Goal: Task Accomplishment & Management: Manage account settings

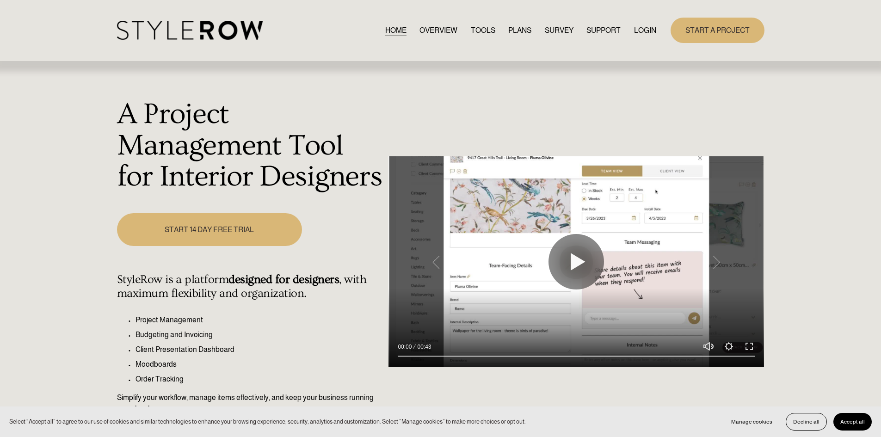
click at [643, 28] on link "LOGIN" at bounding box center [645, 30] width 22 height 12
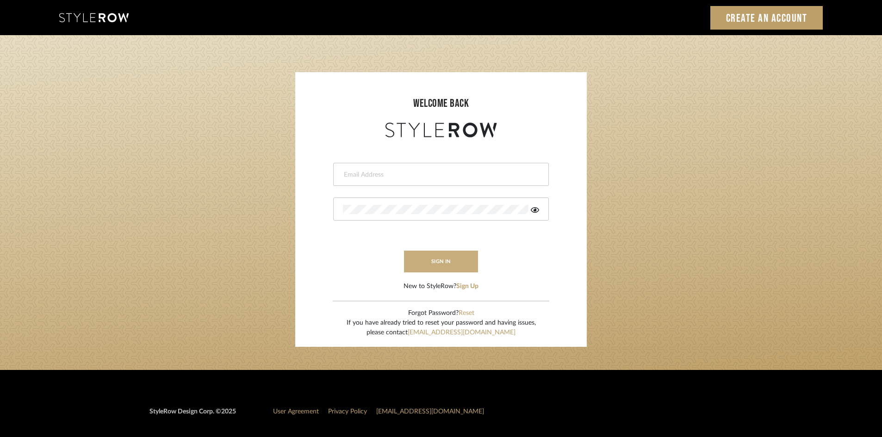
type input "carrie@tresbelleinteriors.com"
click at [448, 260] on button "sign in" at bounding box center [441, 262] width 74 height 22
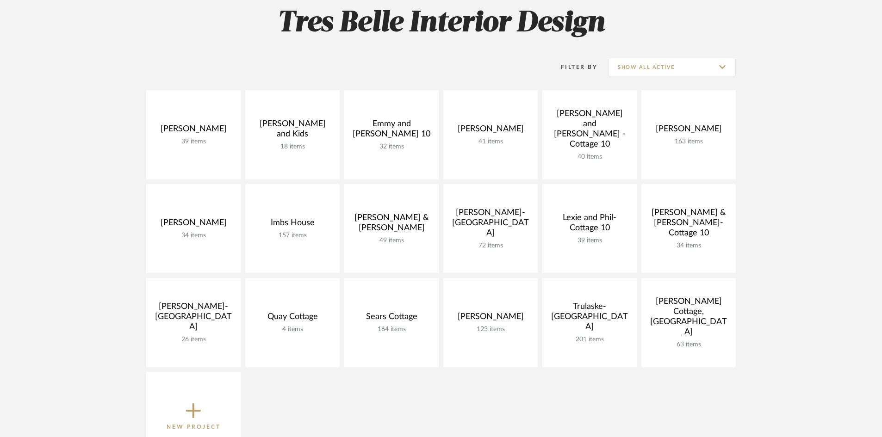
scroll to position [139, 0]
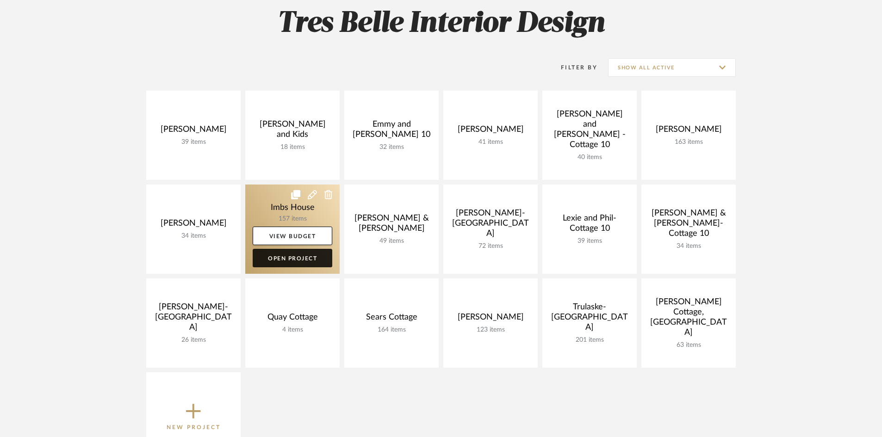
click at [282, 256] on link "Open Project" at bounding box center [293, 258] width 80 height 19
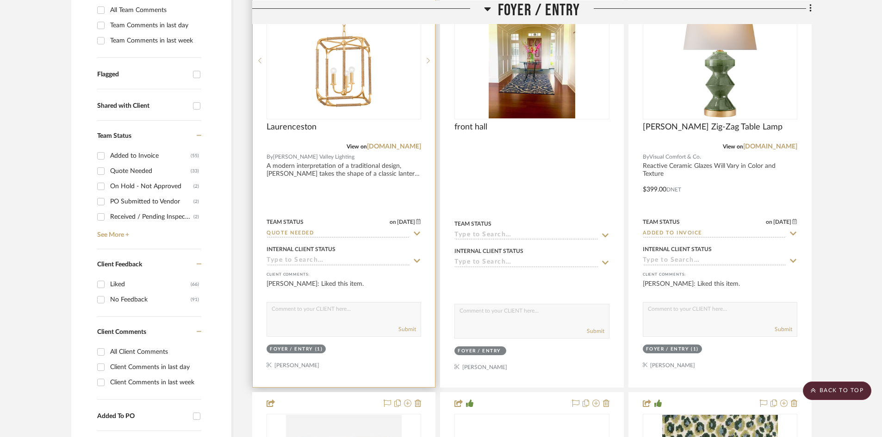
scroll to position [324, 0]
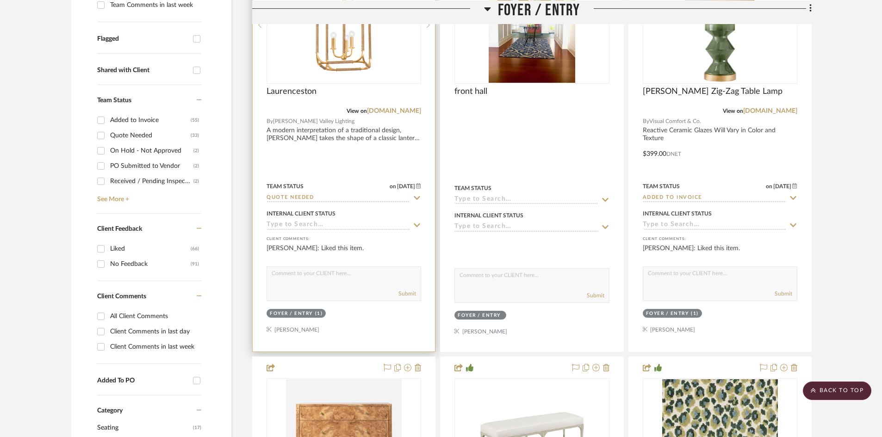
click at [321, 58] on img "0" at bounding box center [344, 25] width 116 height 116
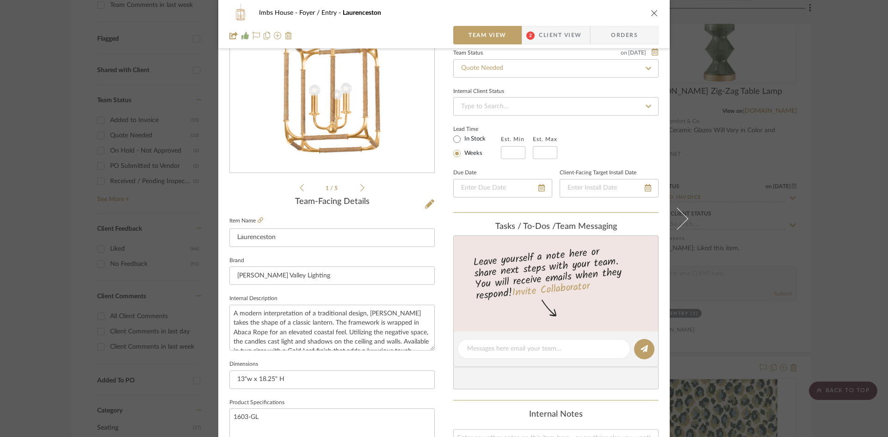
scroll to position [93, 0]
click at [258, 216] on icon at bounding box center [261, 219] width 6 height 6
click at [490, 355] on div at bounding box center [544, 348] width 173 height 20
click at [486, 344] on textarea at bounding box center [544, 348] width 154 height 10
type textarea "781 net, 1464 retail"
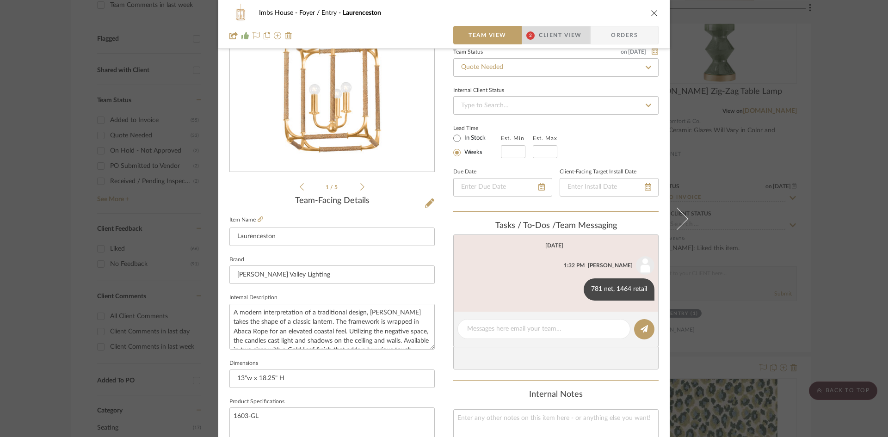
click at [563, 31] on span "Client View" at bounding box center [560, 35] width 43 height 19
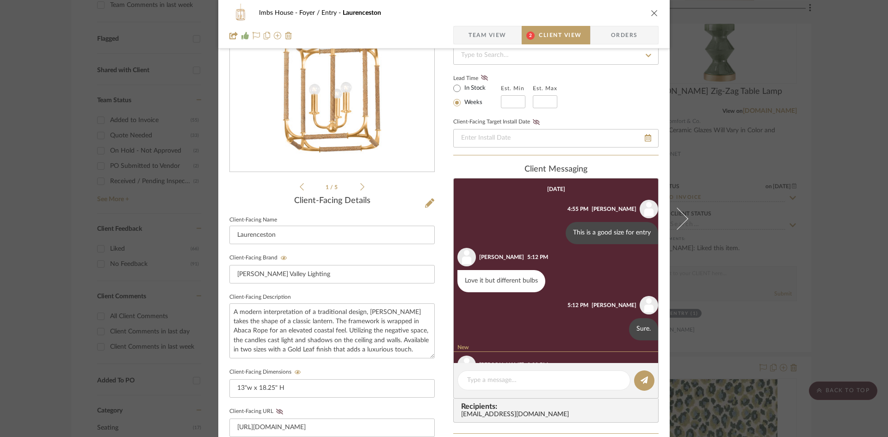
scroll to position [125, 0]
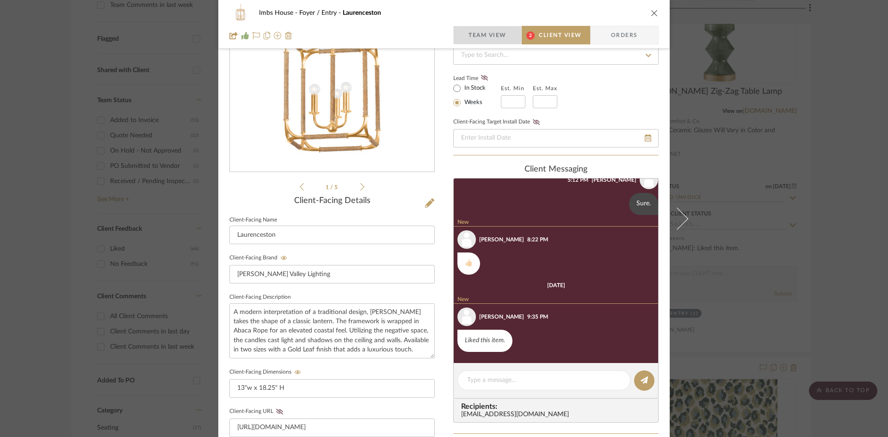
click at [497, 34] on span "Team View" at bounding box center [488, 35] width 38 height 19
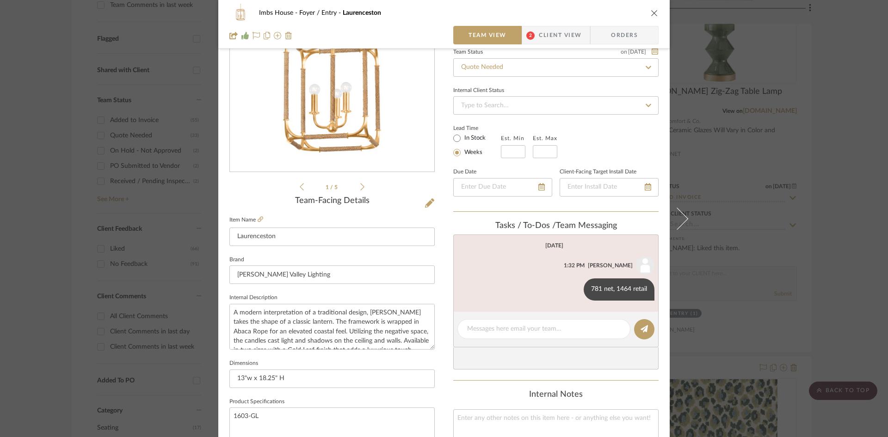
click at [653, 10] on icon "close" at bounding box center [654, 12] width 7 height 7
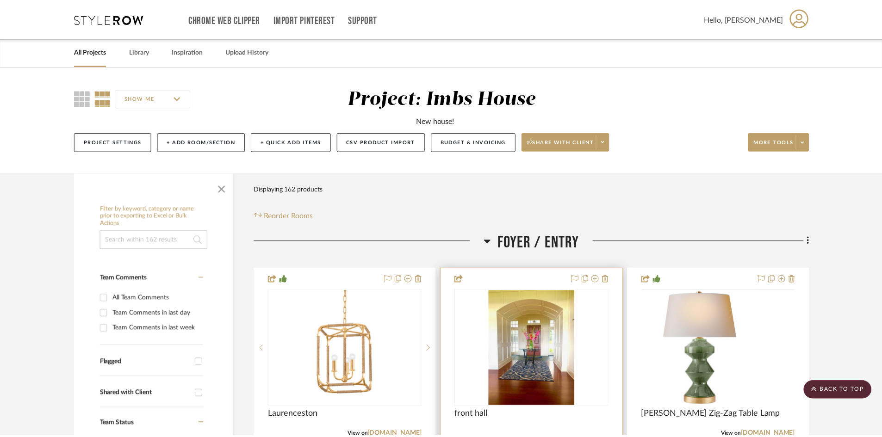
scroll to position [324, 0]
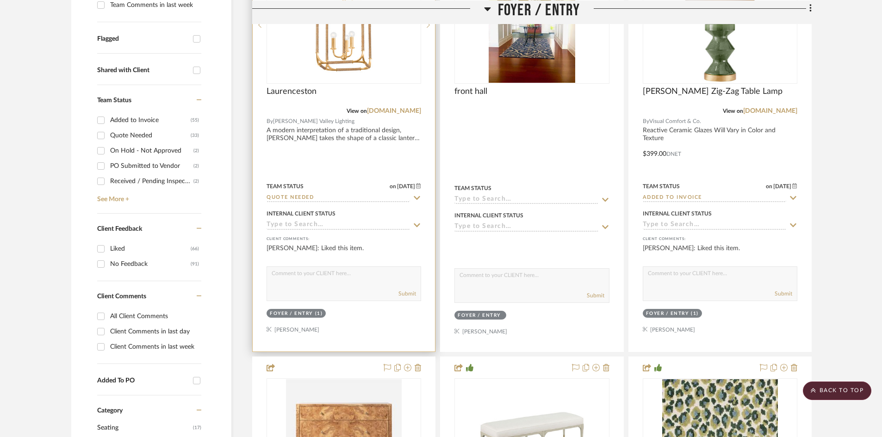
click at [327, 198] on input "Quote Needed" at bounding box center [337, 198] width 143 height 9
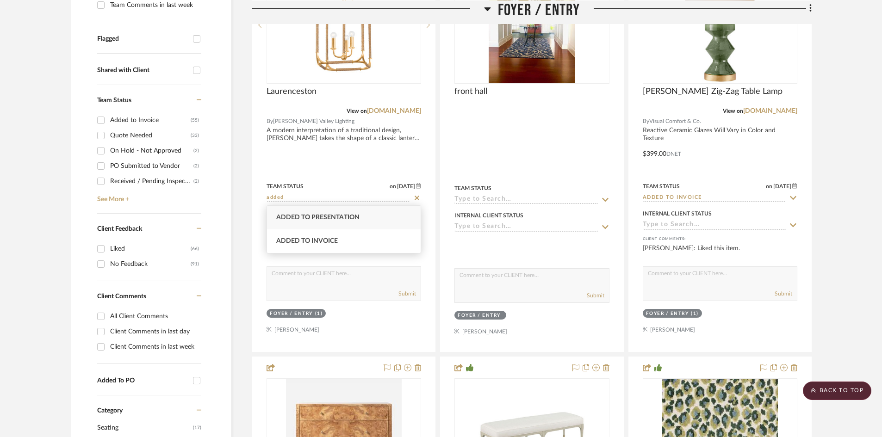
type input "added"
click at [328, 217] on span "Added to Presentation" at bounding box center [317, 217] width 83 height 6
type input "[DATE]"
type input "Added to Presentation"
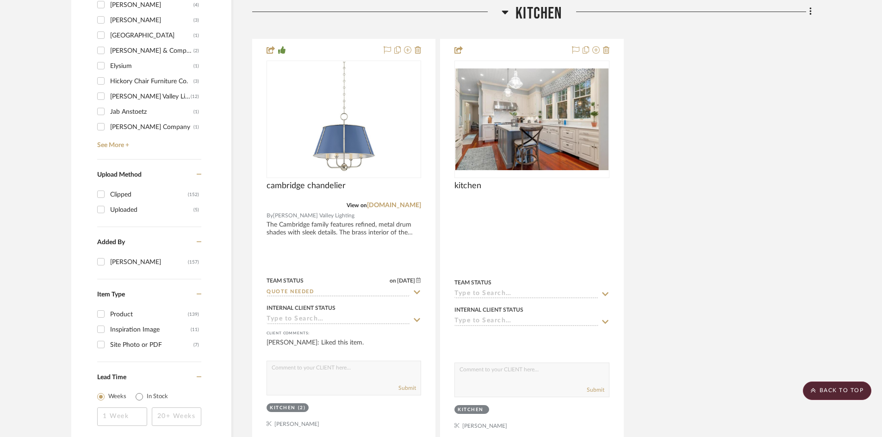
scroll to position [1110, 0]
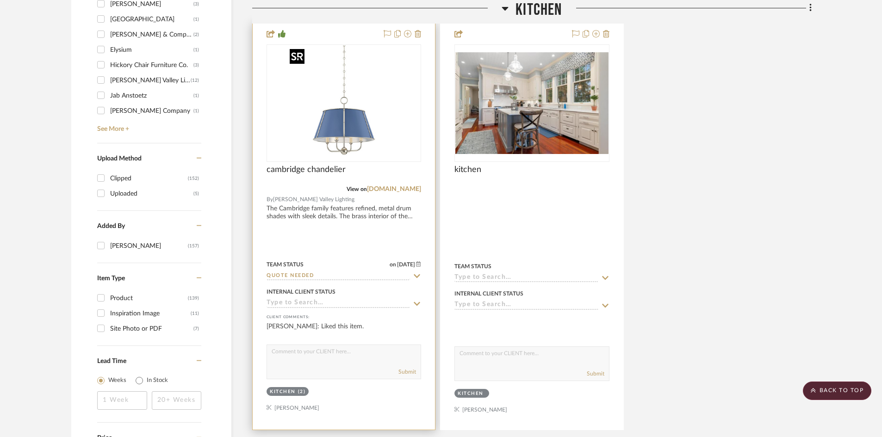
click at [358, 125] on img "0" at bounding box center [325, 103] width 116 height 116
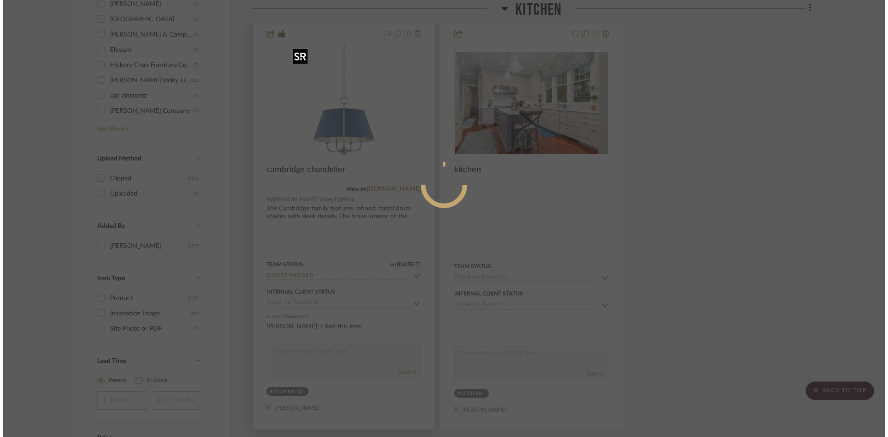
scroll to position [0, 0]
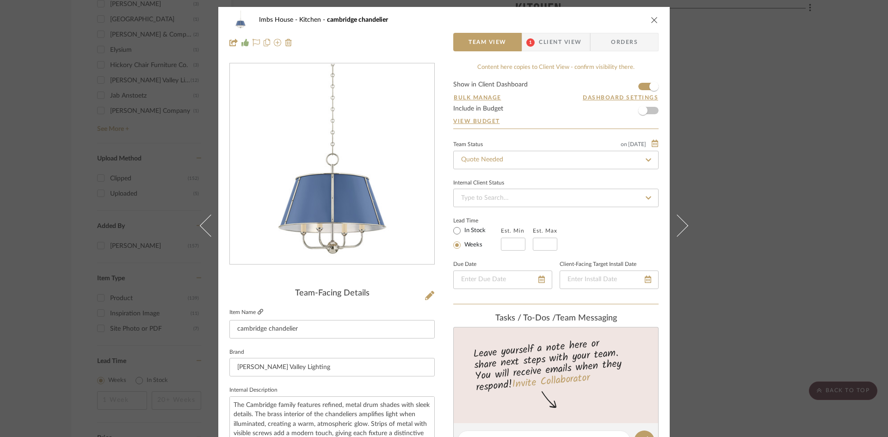
click at [258, 311] on icon at bounding box center [261, 312] width 6 height 6
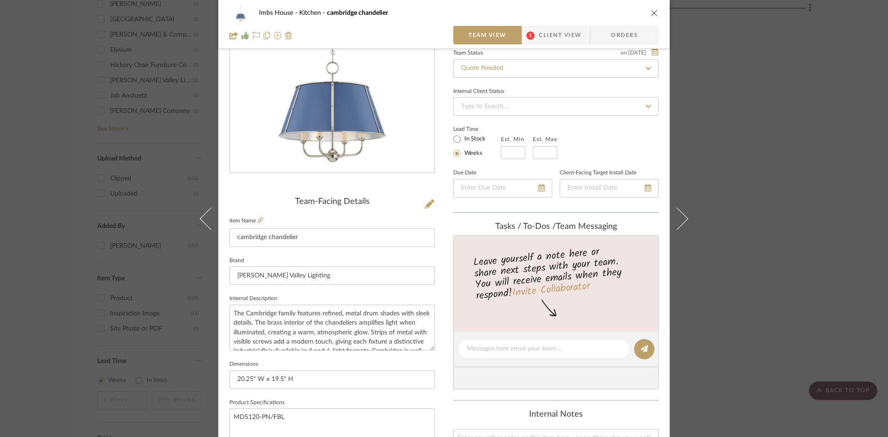
scroll to position [93, 0]
click at [485, 352] on textarea at bounding box center [544, 348] width 154 height 10
type textarea "1033 net,"
click at [642, 345] on icon at bounding box center [644, 347] width 7 height 7
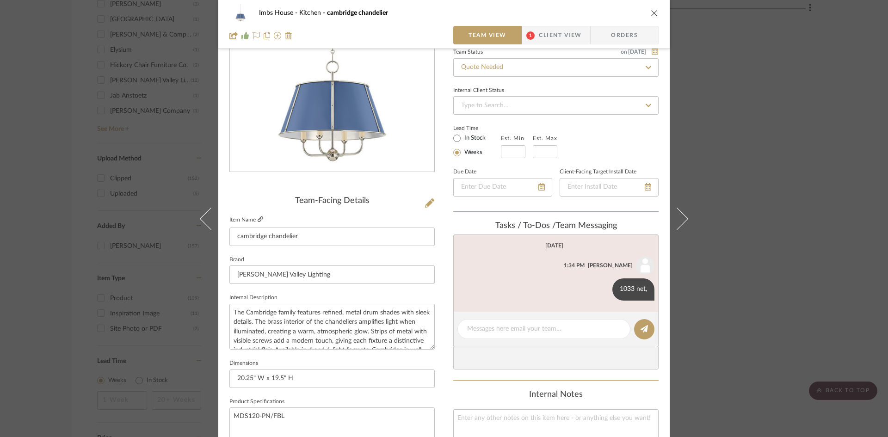
click at [258, 218] on icon at bounding box center [261, 219] width 6 height 6
click at [602, 285] on icon at bounding box center [603, 288] width 3 height 7
click at [564, 277] on span "Edit Message" at bounding box center [557, 279] width 38 height 8
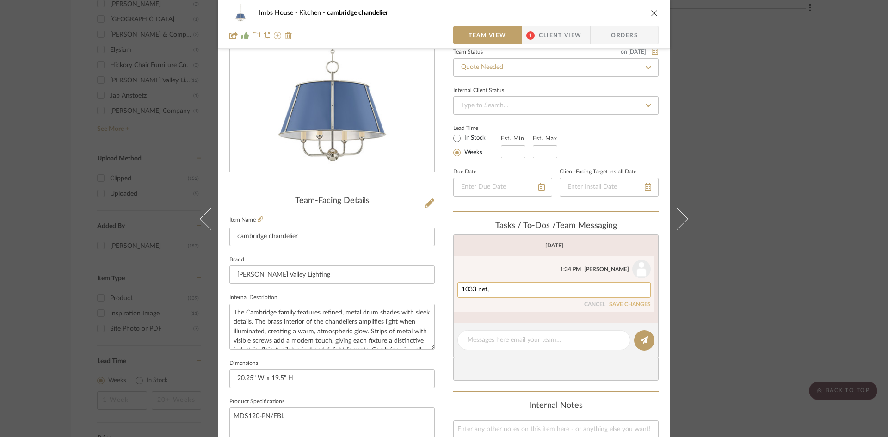
click at [532, 291] on textarea "1033 net," at bounding box center [554, 289] width 185 height 7
type textarea "1033 net, ?$1937 retail"
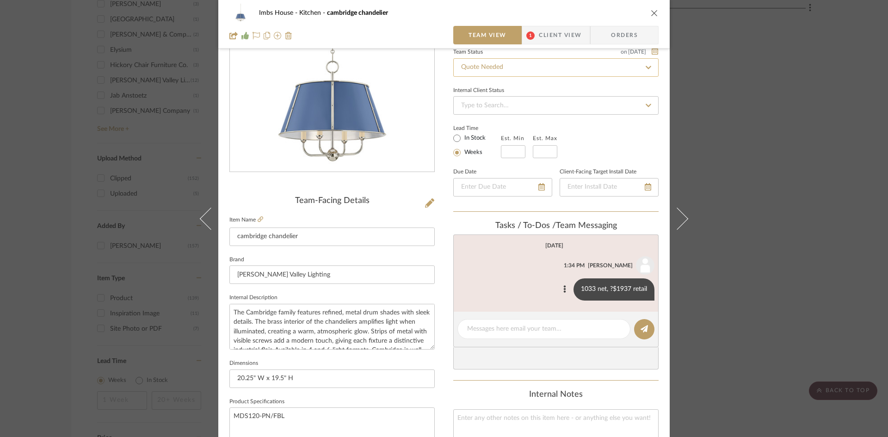
click at [550, 71] on input "Quote Needed" at bounding box center [555, 67] width 205 height 19
type input "added"
click at [529, 90] on div "Added to Presentation" at bounding box center [553, 92] width 204 height 24
type input "[DATE]"
type input "Added to Presentation"
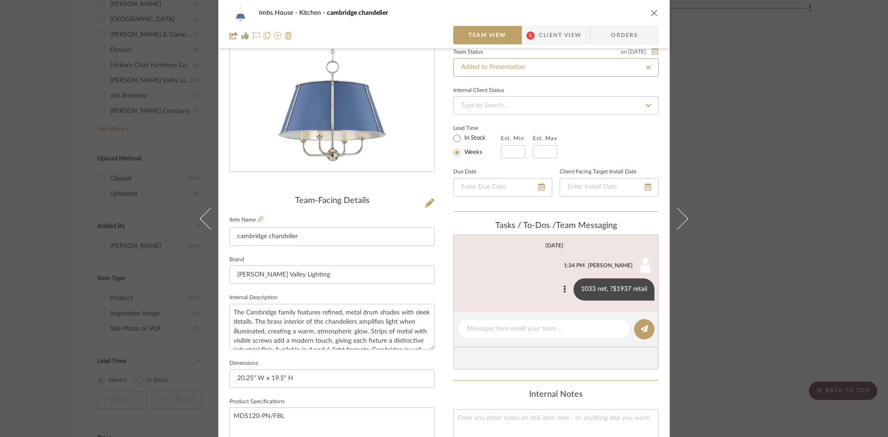
type input "[DATE]"
type input "Added to Presentation"
click at [651, 12] on icon "close" at bounding box center [654, 12] width 7 height 7
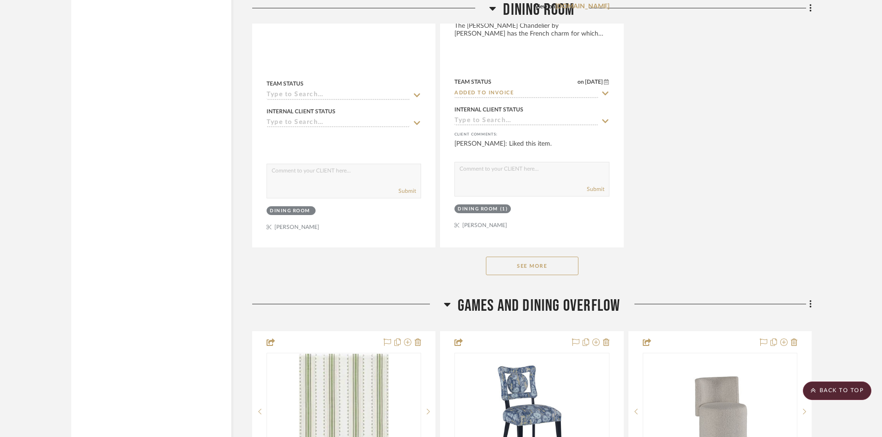
scroll to position [2591, 0]
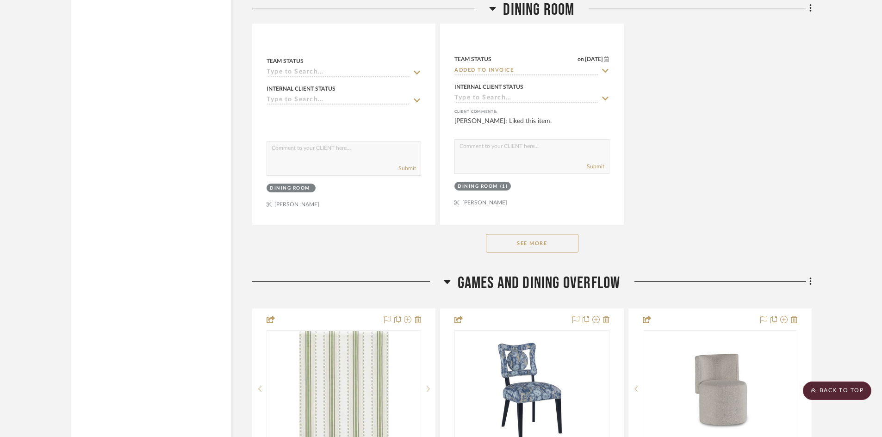
click at [563, 240] on button "See More" at bounding box center [532, 243] width 93 height 19
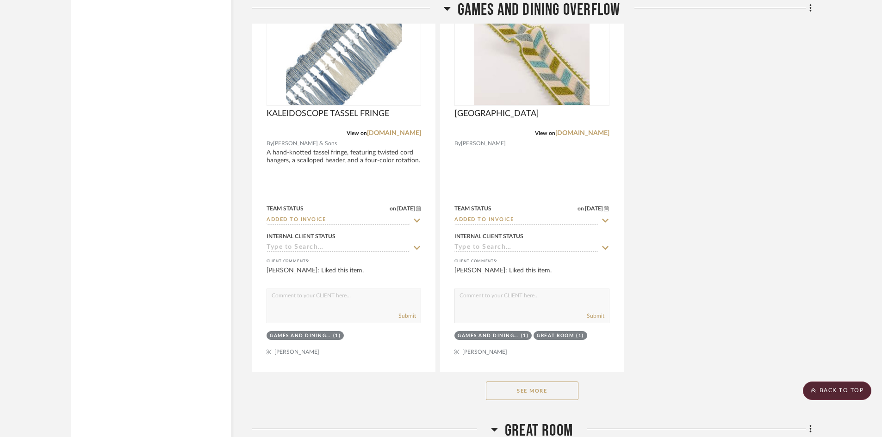
scroll to position [4302, 0]
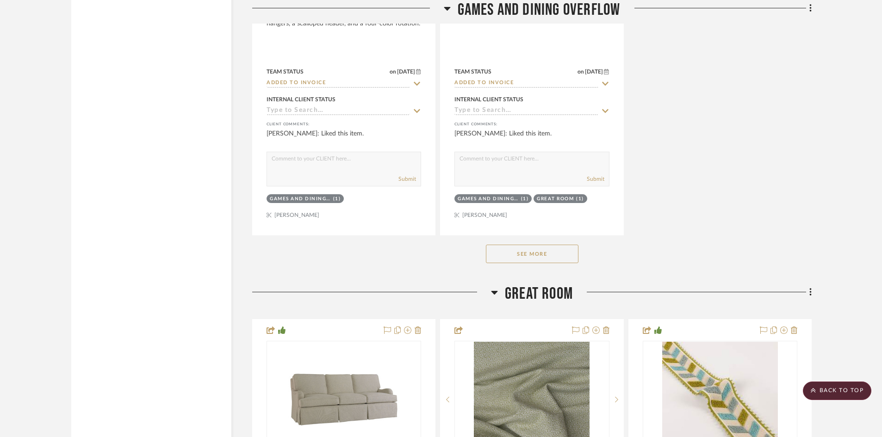
click at [534, 254] on button "See More" at bounding box center [532, 254] width 93 height 19
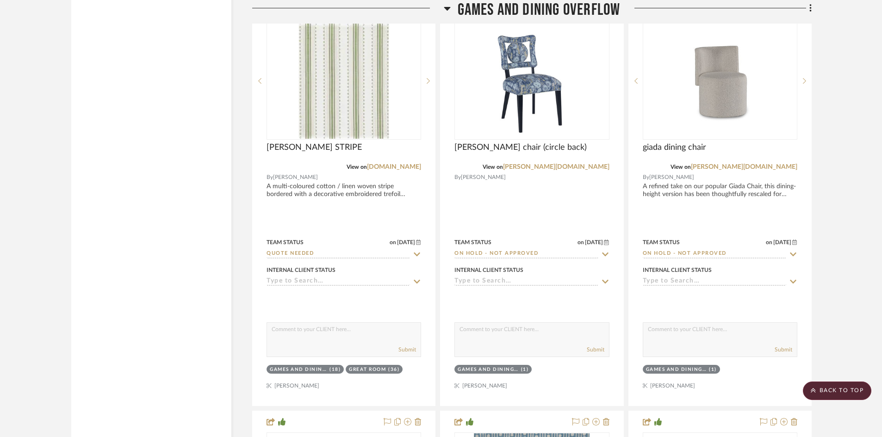
scroll to position [3238, 0]
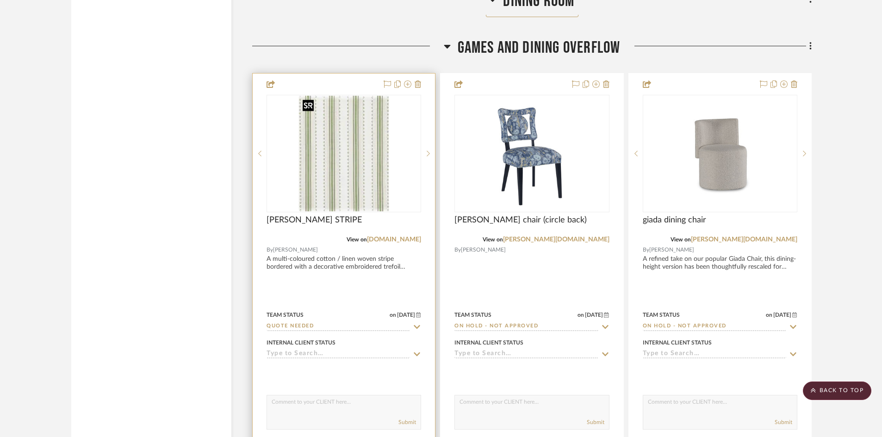
click at [336, 182] on img "0" at bounding box center [344, 154] width 90 height 116
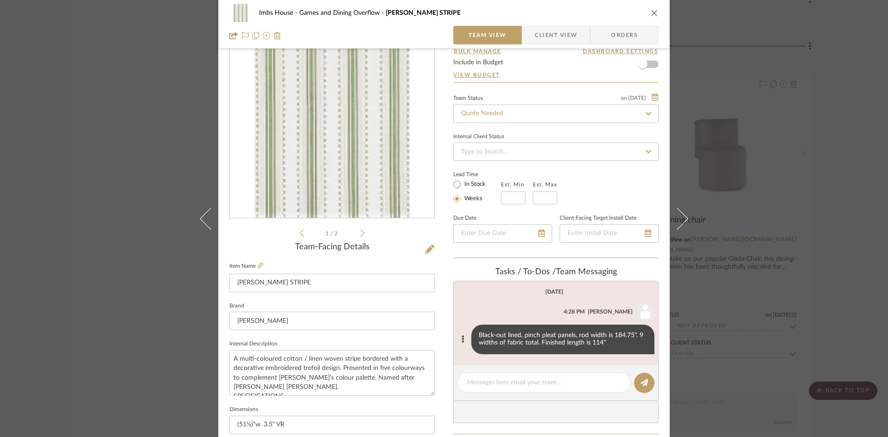
scroll to position [93, 0]
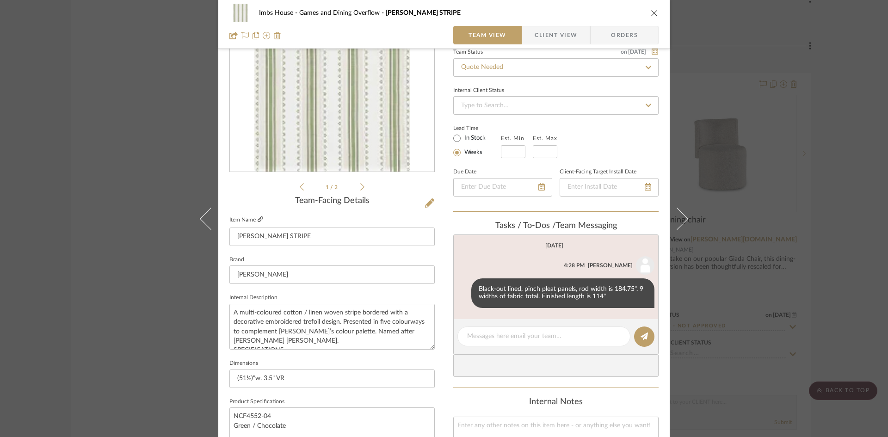
click at [259, 218] on icon at bounding box center [261, 219] width 6 height 6
click at [518, 334] on textarea at bounding box center [544, 337] width 154 height 10
type textarea "$174 net"
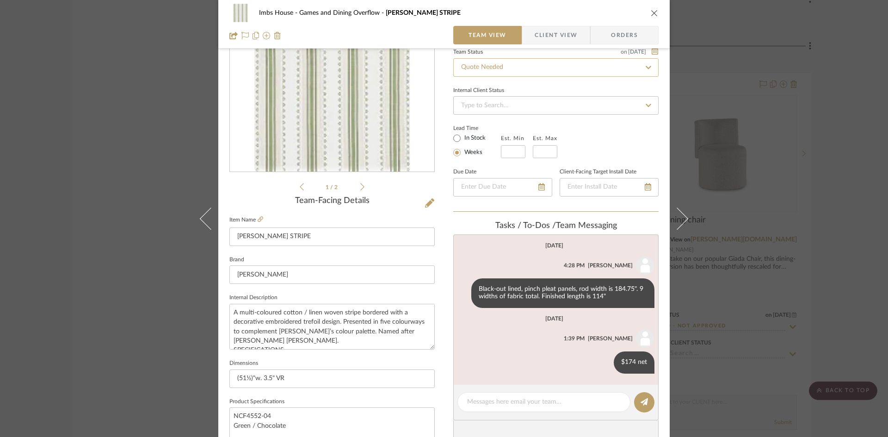
click at [511, 65] on input "Quote Needed" at bounding box center [555, 67] width 205 height 19
type input "added"
click at [512, 86] on div "Added to Presentation" at bounding box center [553, 92] width 204 height 24
type input "[DATE]"
type input "Added to Presentation"
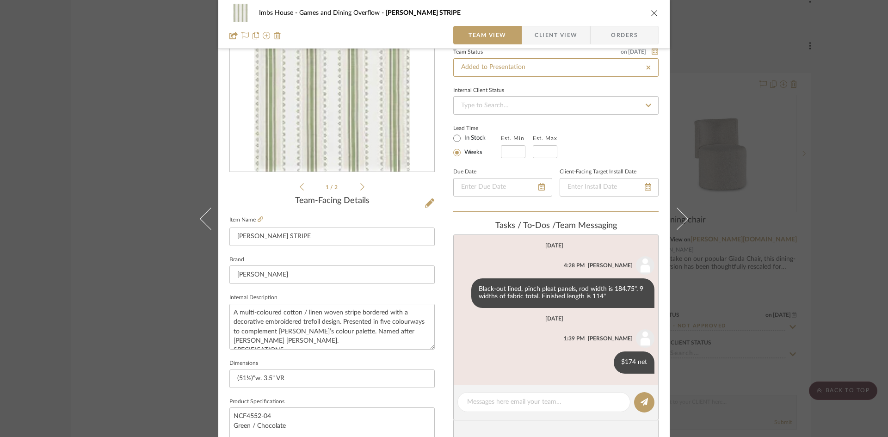
type input "[DATE]"
type input "Added to Presentation"
click at [651, 11] on icon "close" at bounding box center [654, 12] width 7 height 7
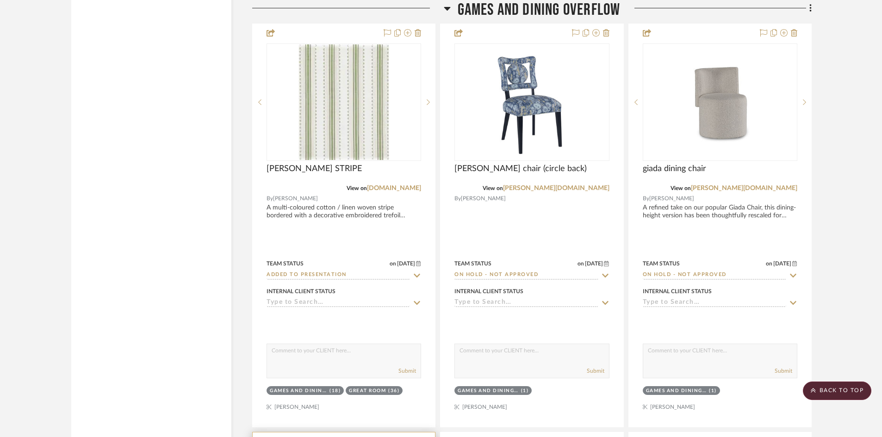
scroll to position [3146, 0]
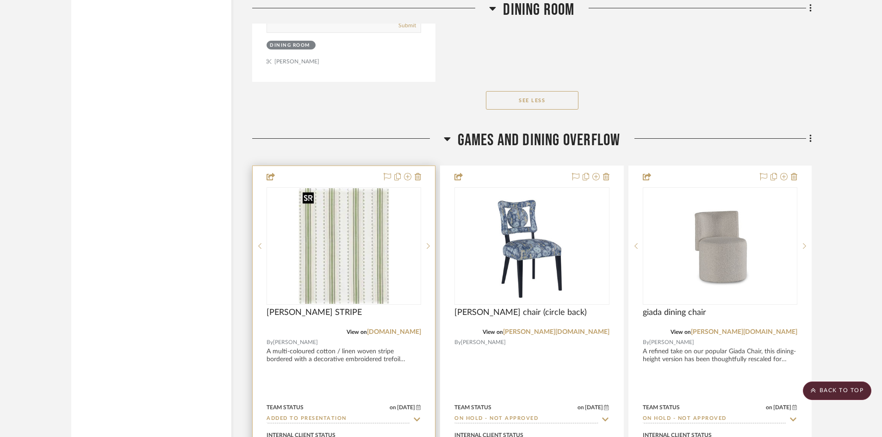
click at [336, 281] on img "0" at bounding box center [344, 246] width 90 height 116
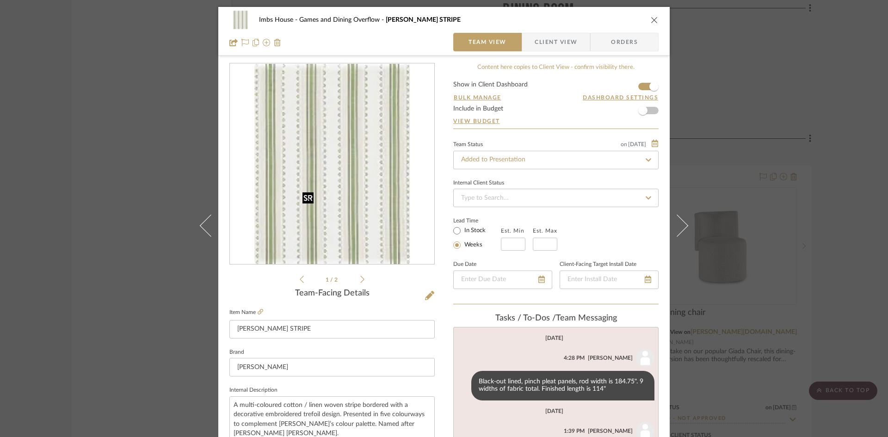
scroll to position [46, 0]
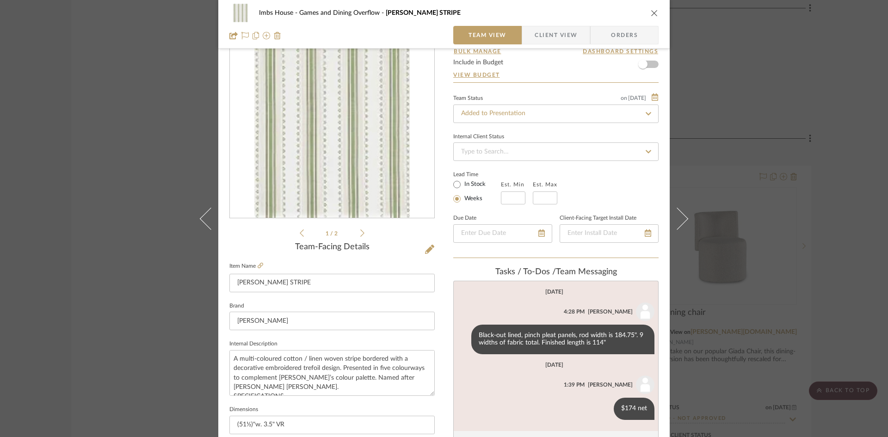
click at [651, 12] on icon "close" at bounding box center [654, 12] width 7 height 7
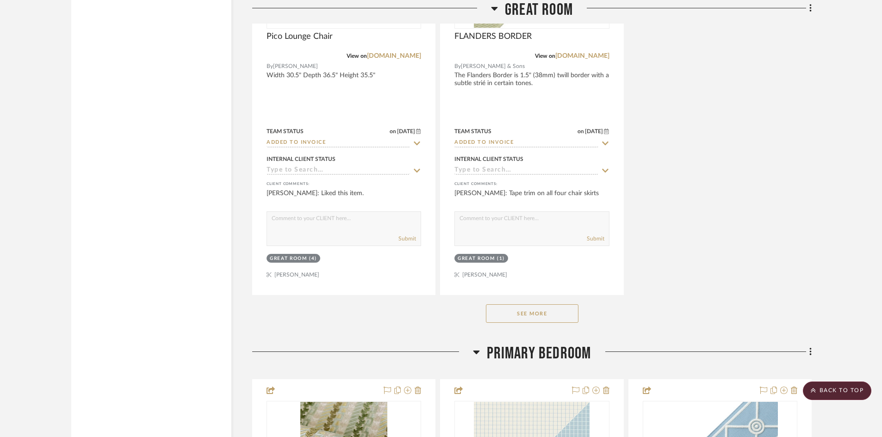
scroll to position [5968, 0]
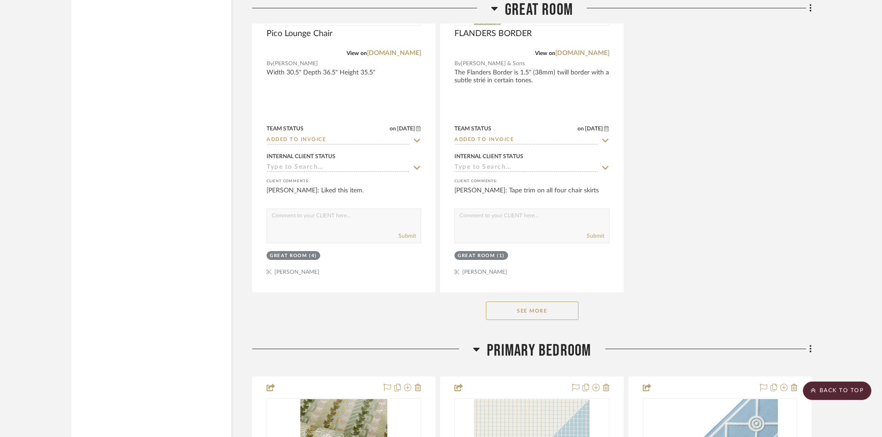
click at [521, 311] on button "See More" at bounding box center [532, 311] width 93 height 19
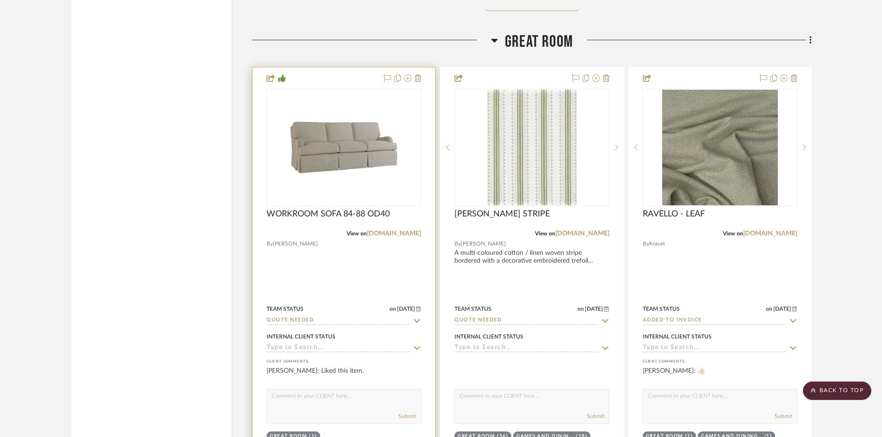
scroll to position [4983, 0]
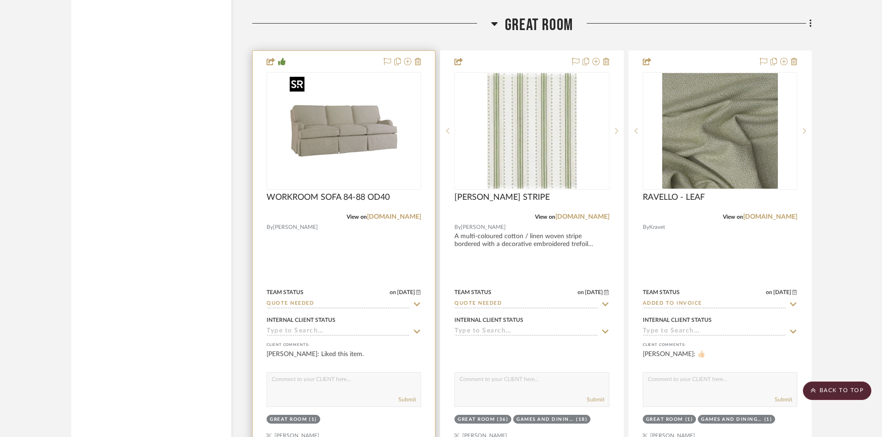
click at [342, 132] on img "0" at bounding box center [344, 131] width 116 height 116
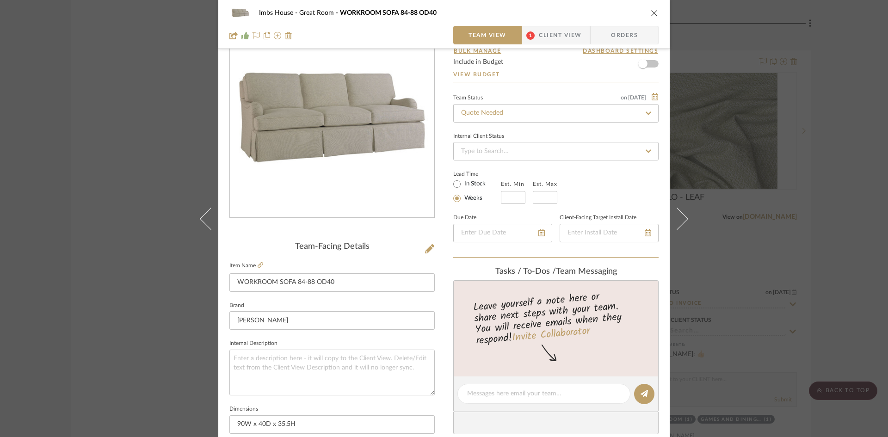
scroll to position [46, 0]
click at [532, 34] on span "1" at bounding box center [530, 35] width 17 height 19
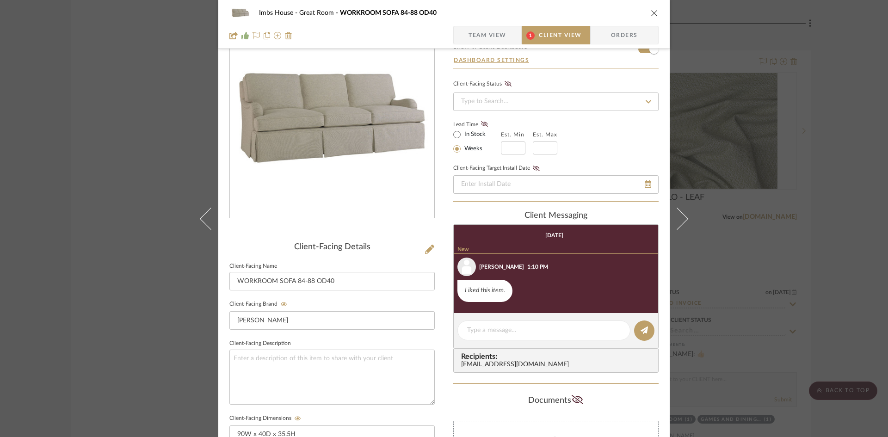
click at [502, 36] on span "Team View" at bounding box center [488, 35] width 38 height 19
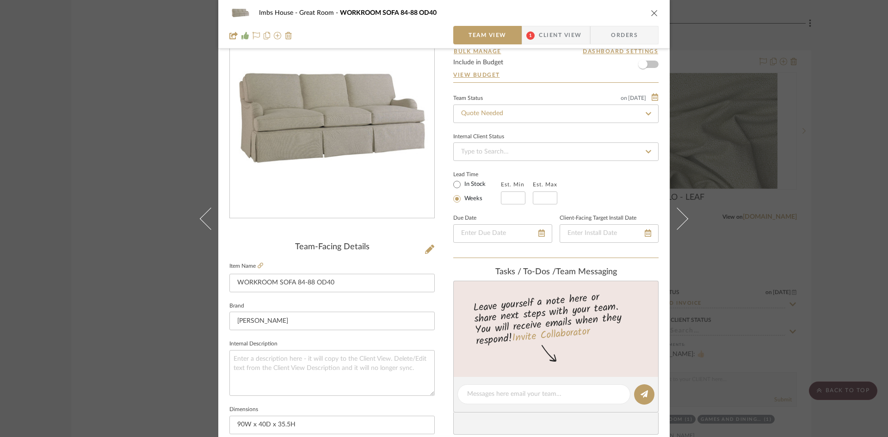
click at [651, 12] on icon "close" at bounding box center [654, 12] width 7 height 7
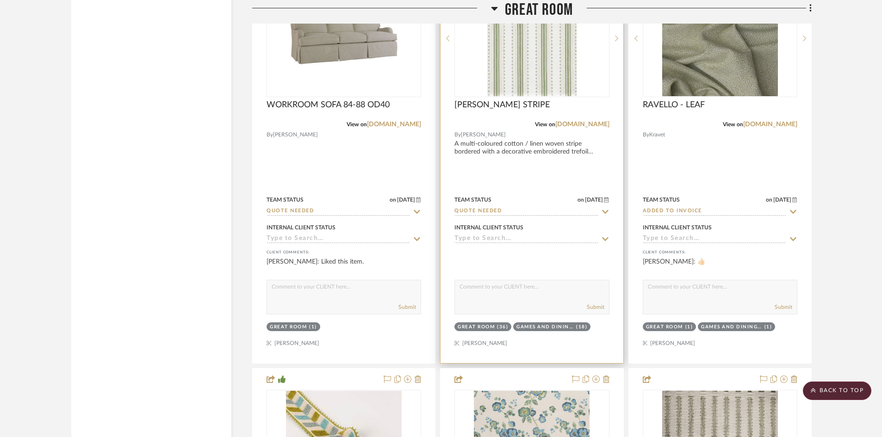
scroll to position [5029, 0]
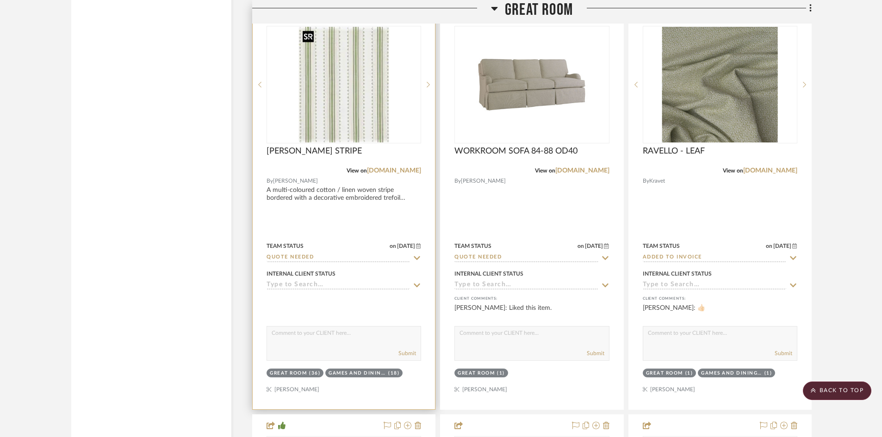
click at [366, 118] on img "0" at bounding box center [344, 85] width 90 height 116
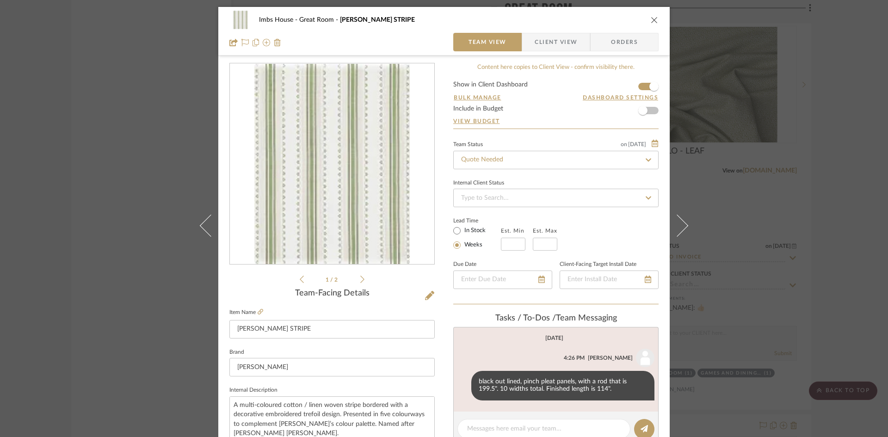
scroll to position [46, 0]
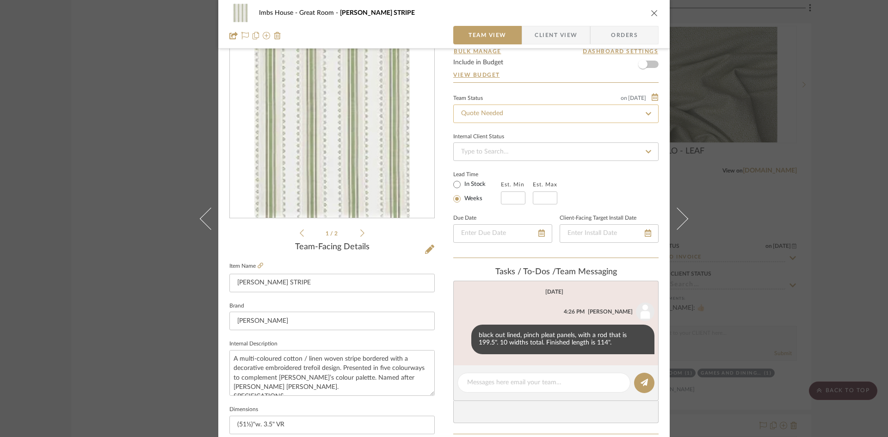
click at [522, 113] on input "Quote Needed" at bounding box center [555, 114] width 205 height 19
click at [507, 137] on div "Quote Needed" at bounding box center [553, 139] width 204 height 24
type input "added"
click at [491, 139] on span "Added to Presentation" at bounding box center [492, 138] width 64 height 6
type input "[DATE]"
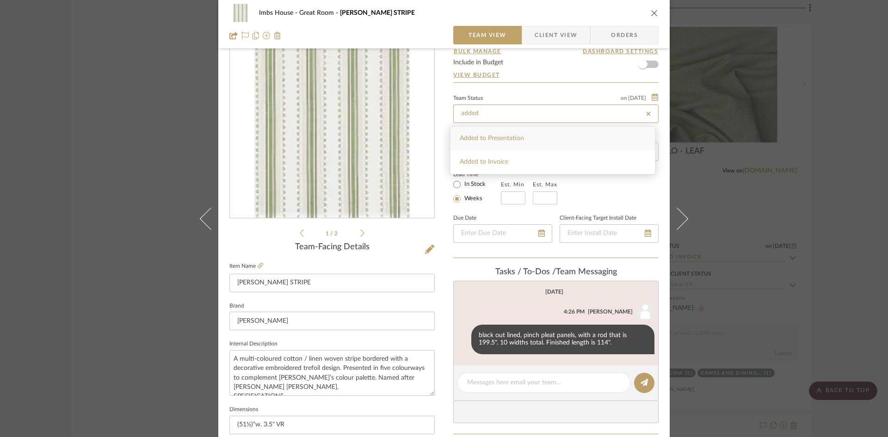
type input "Added to Presentation"
type input "[DATE]"
type input "Added to Presentation"
click at [654, 12] on icon "close" at bounding box center [654, 12] width 7 height 7
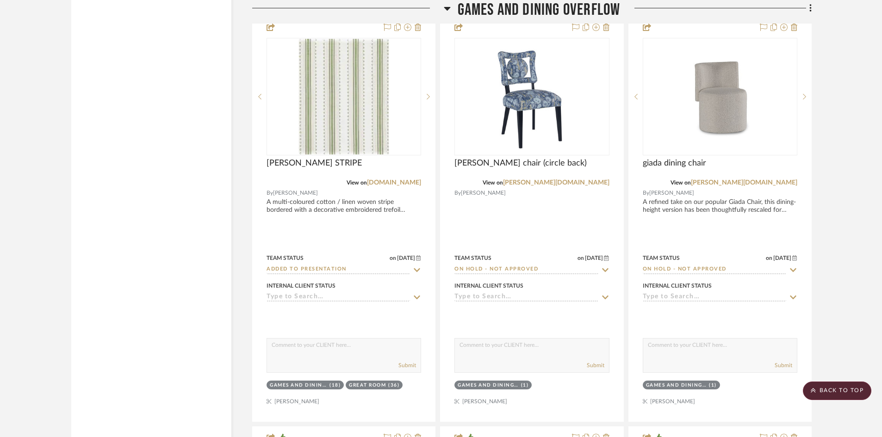
scroll to position [3318, 0]
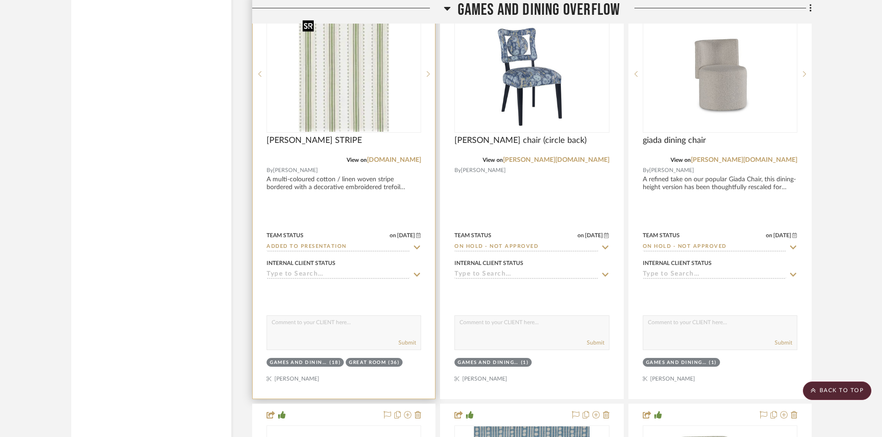
click at [332, 89] on img "0" at bounding box center [344, 74] width 90 height 116
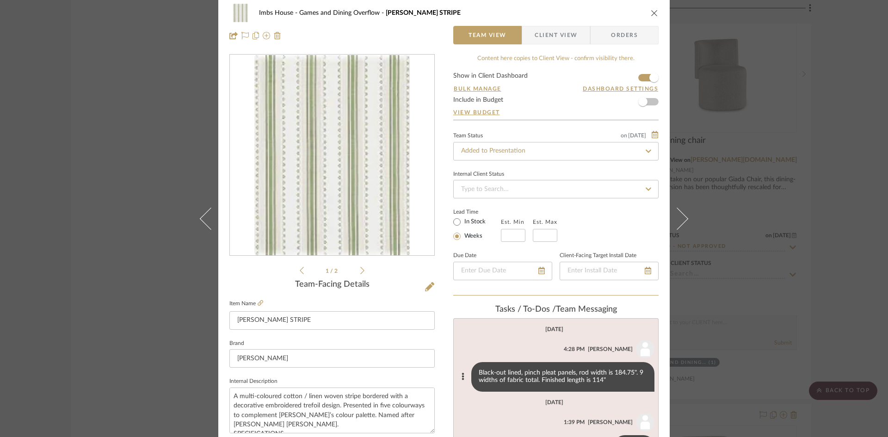
scroll to position [0, 0]
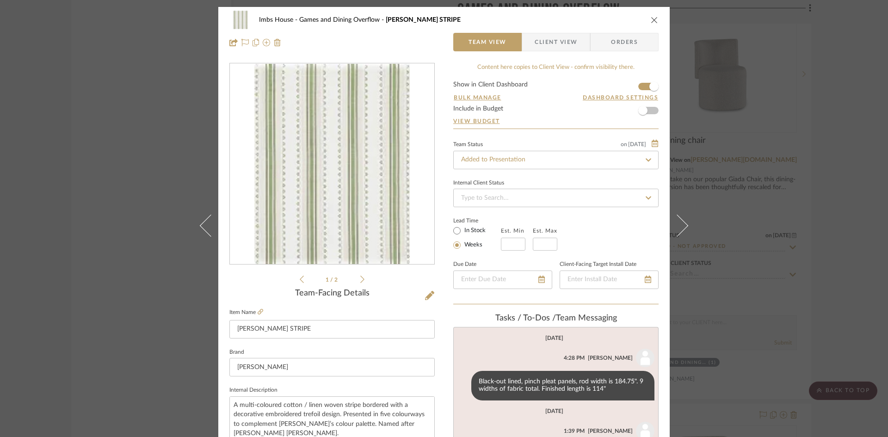
click at [653, 19] on icon "close" at bounding box center [654, 19] width 7 height 7
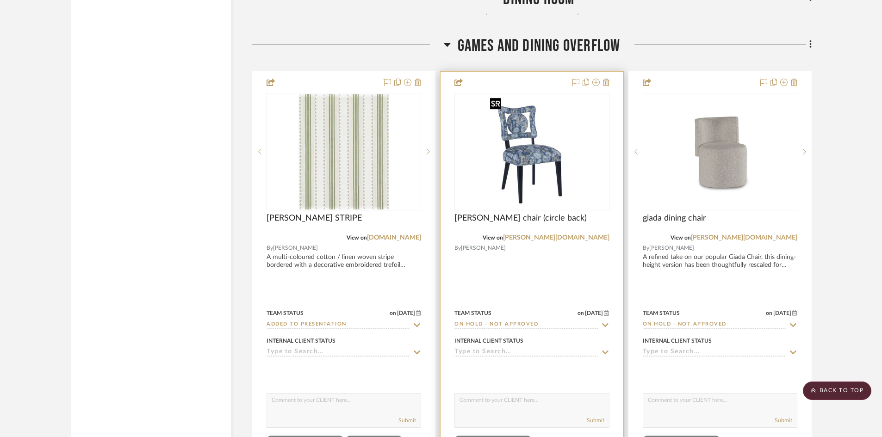
scroll to position [3225, 0]
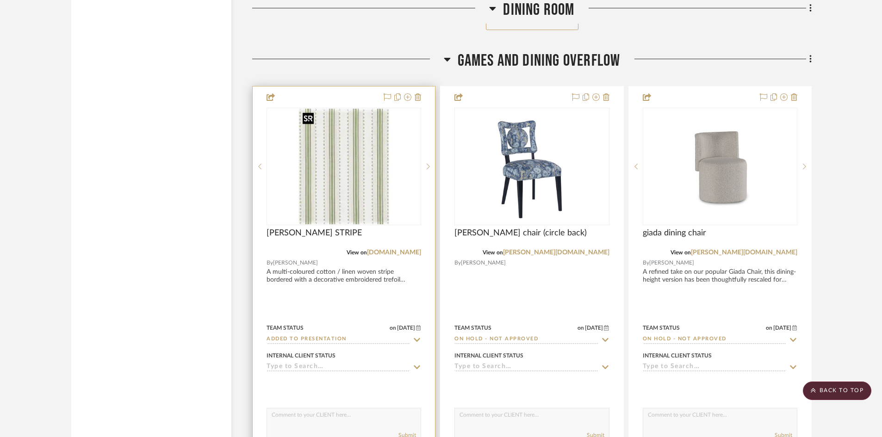
click at [368, 186] on img "0" at bounding box center [344, 167] width 90 height 116
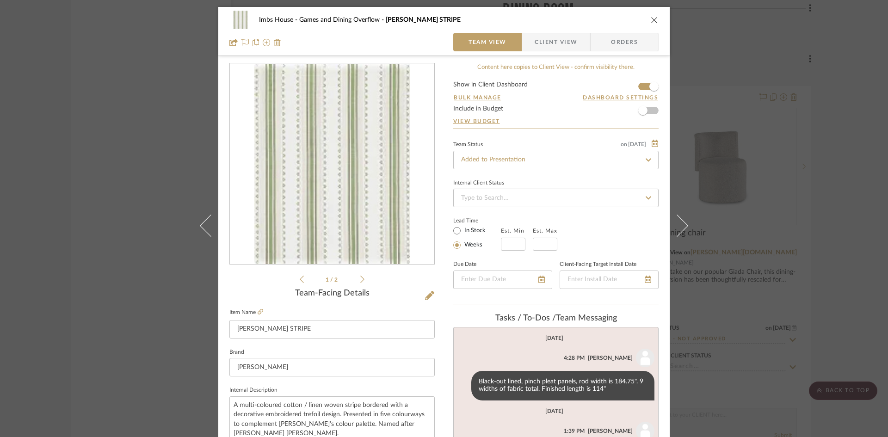
scroll to position [46, 0]
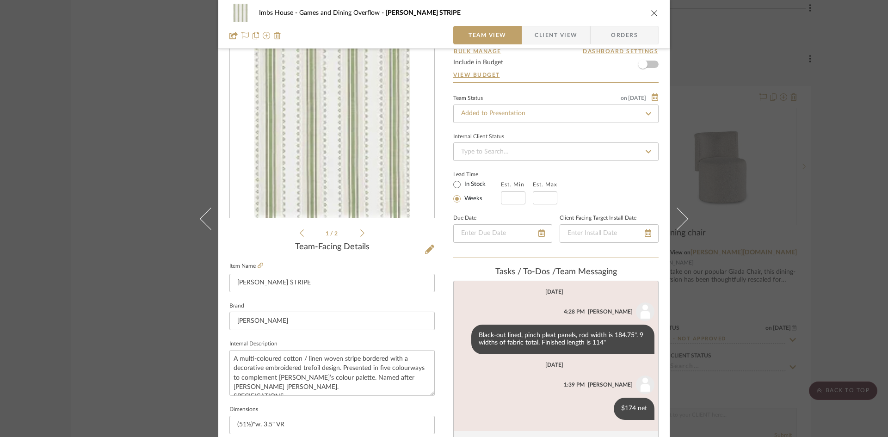
click at [651, 13] on icon "close" at bounding box center [654, 12] width 7 height 7
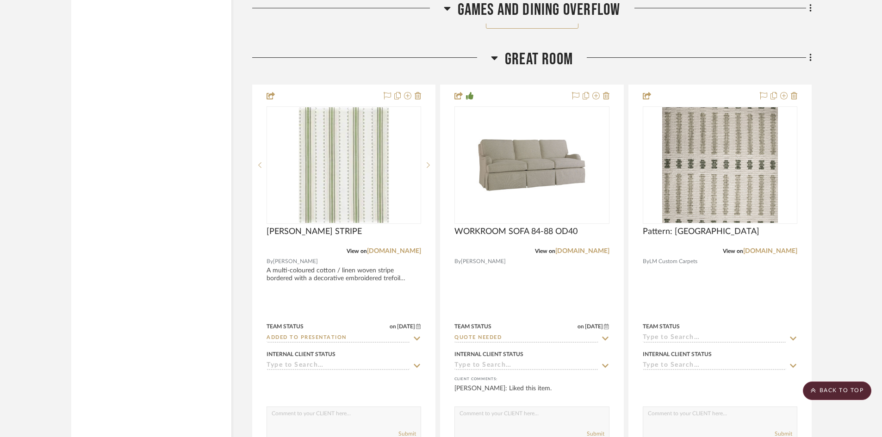
scroll to position [4937, 0]
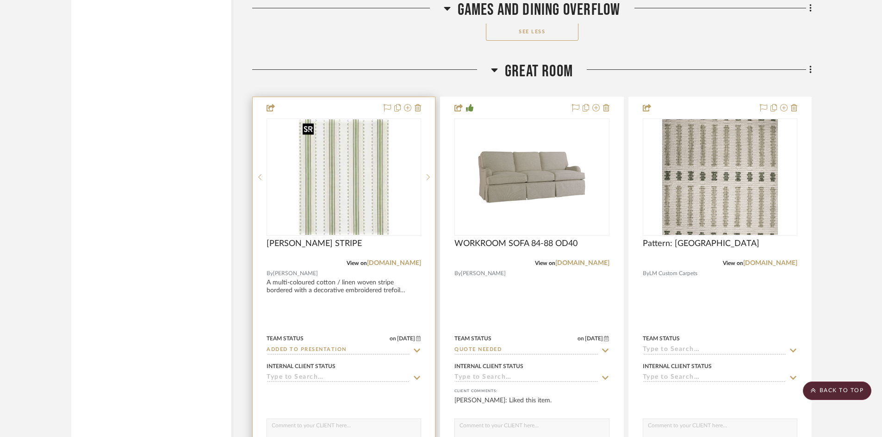
click at [359, 191] on img "0" at bounding box center [344, 177] width 90 height 116
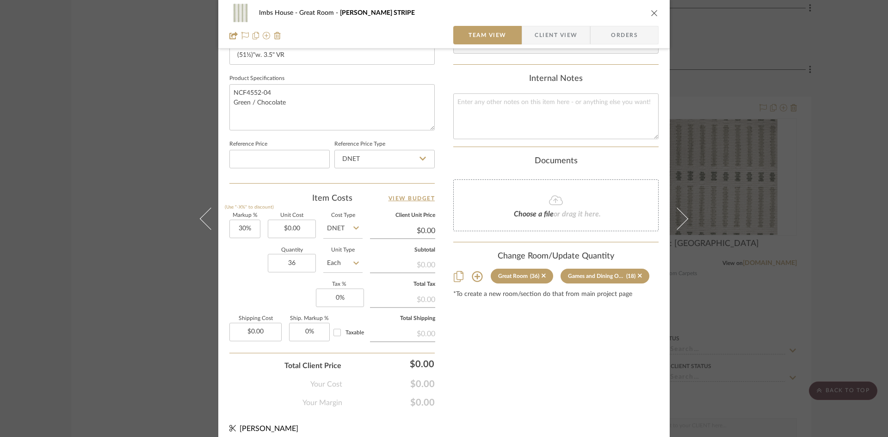
scroll to position [416, 0]
click at [651, 10] on icon "close" at bounding box center [654, 12] width 7 height 7
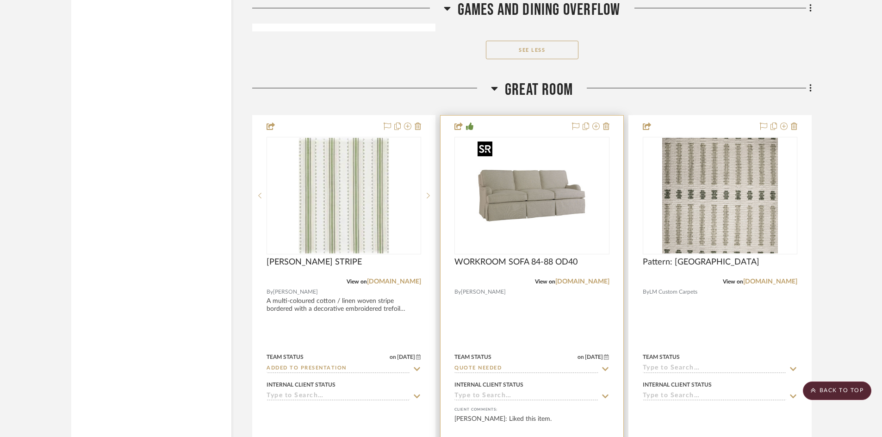
scroll to position [4891, 0]
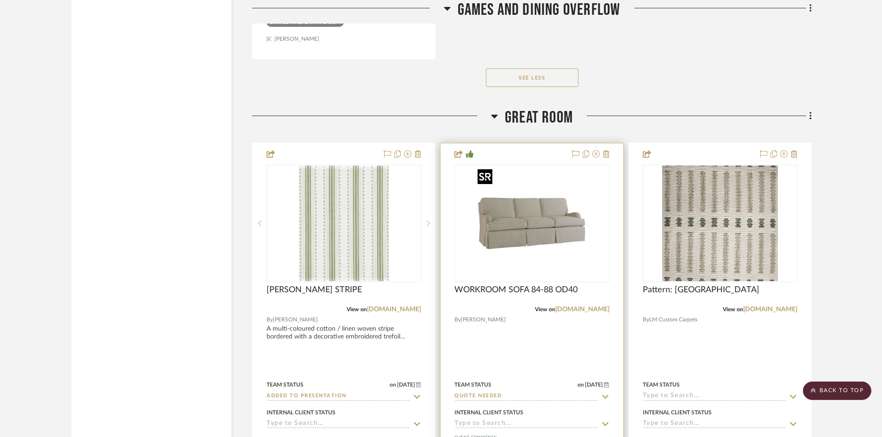
click at [541, 249] on img "0" at bounding box center [532, 224] width 116 height 116
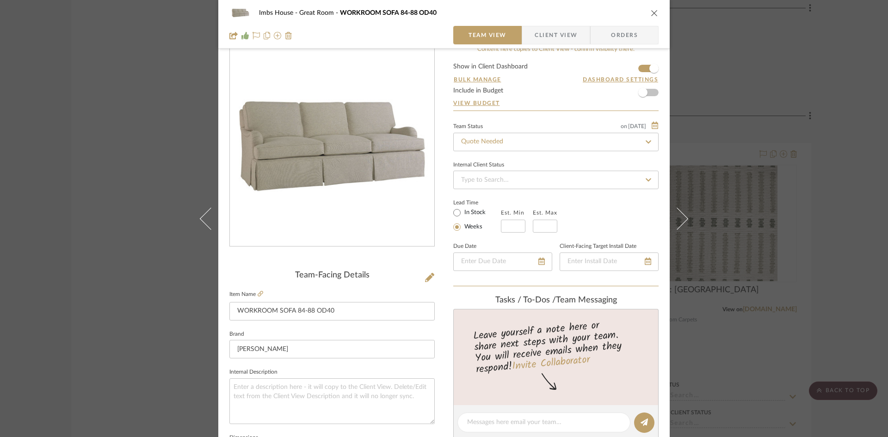
scroll to position [0, 0]
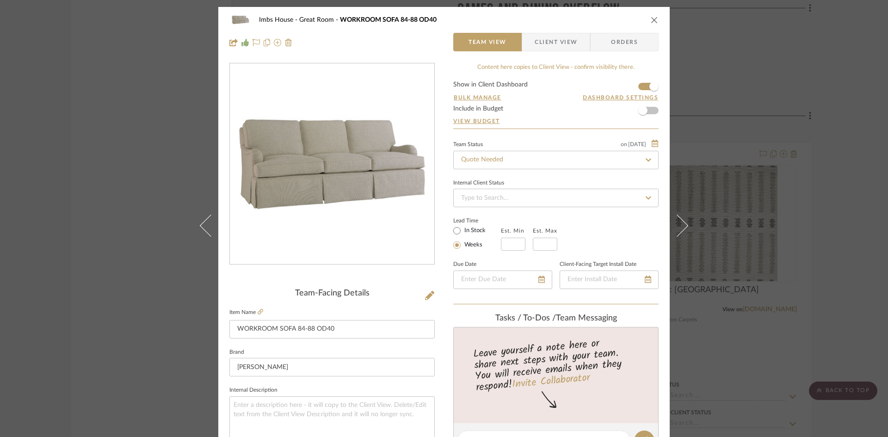
click at [651, 18] on icon "close" at bounding box center [654, 19] width 7 height 7
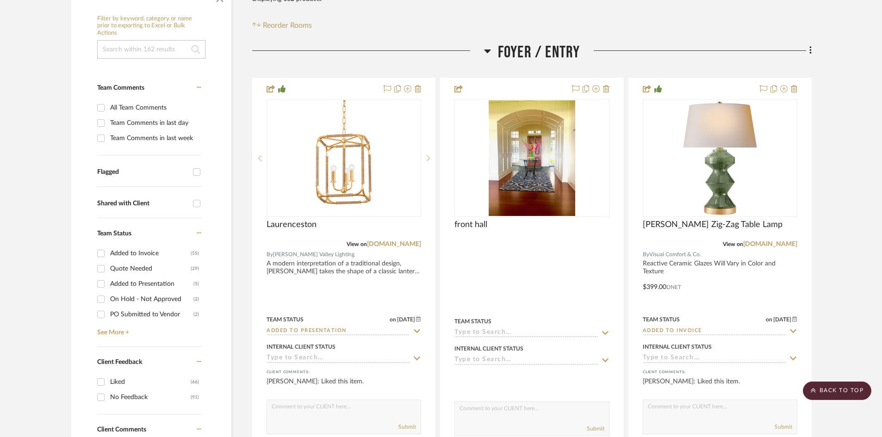
scroll to position [172, 0]
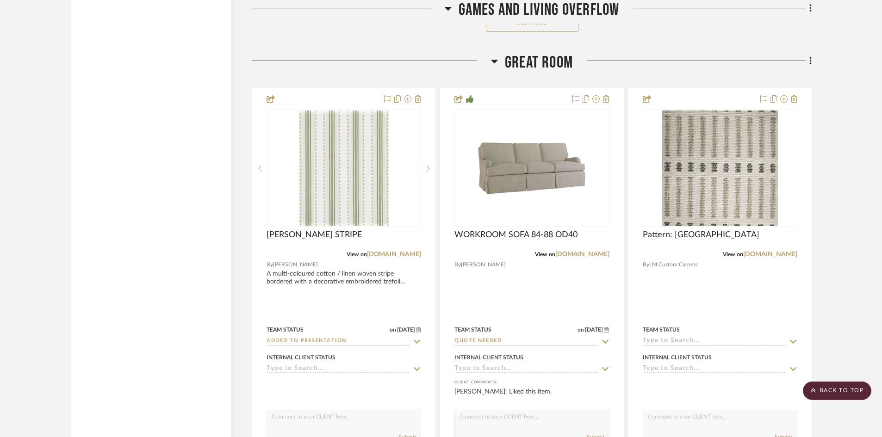
scroll to position [4117, 0]
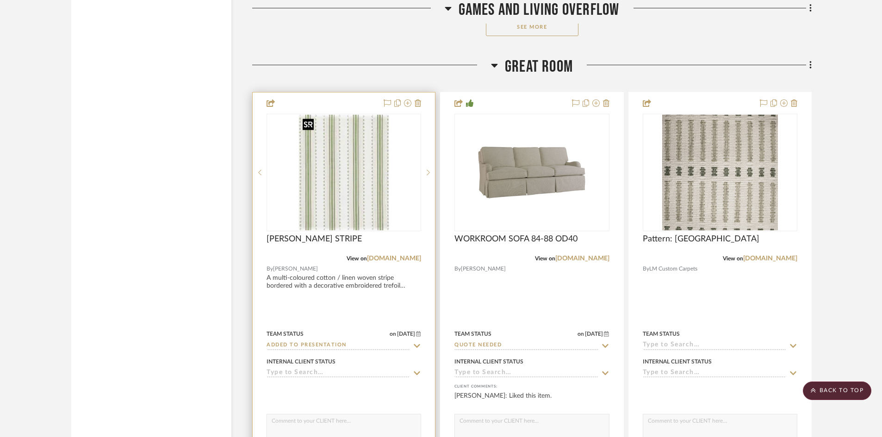
click at [343, 204] on img "0" at bounding box center [344, 173] width 90 height 116
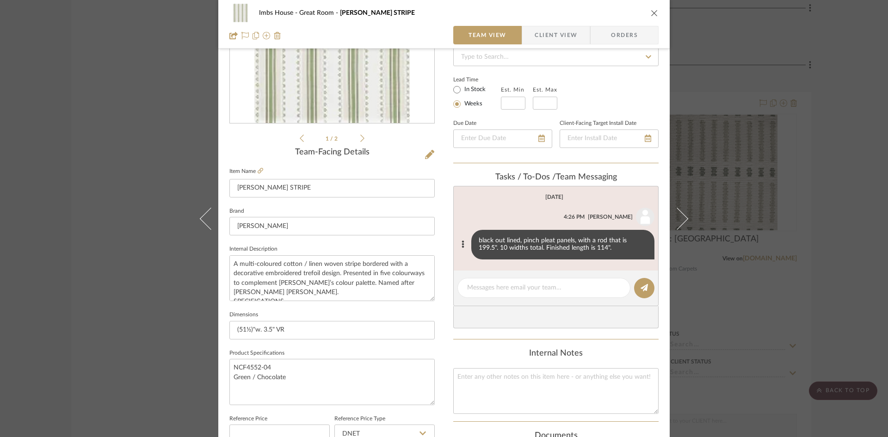
scroll to position [139, 0]
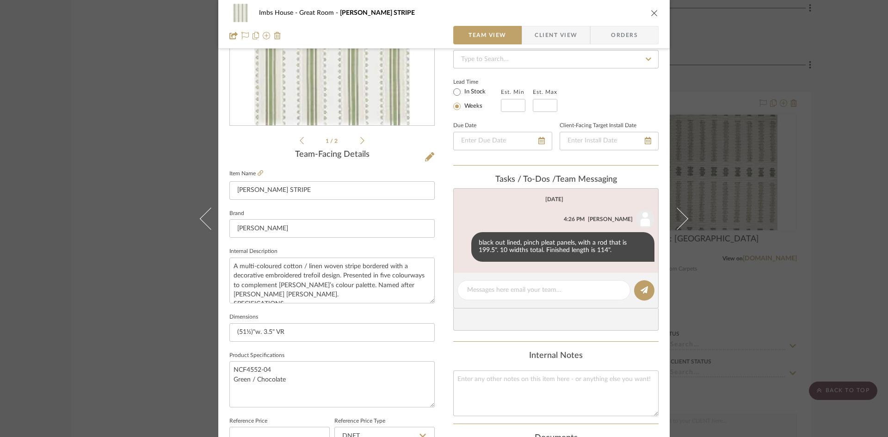
click at [651, 11] on icon "close" at bounding box center [654, 12] width 7 height 7
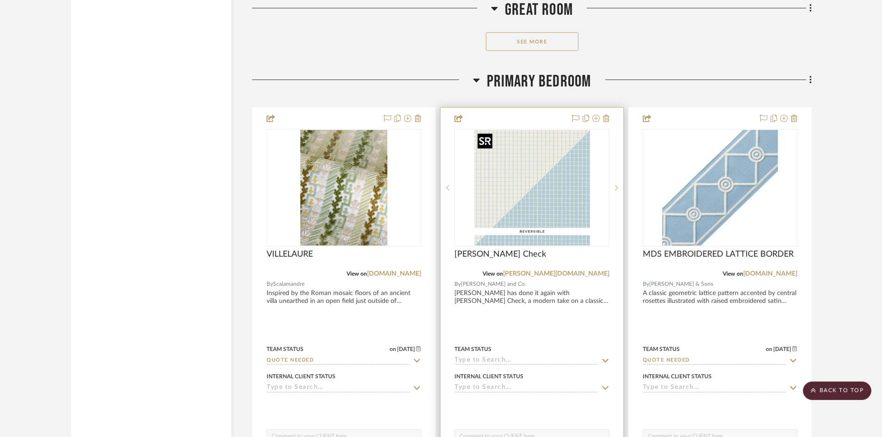
scroll to position [5459, 0]
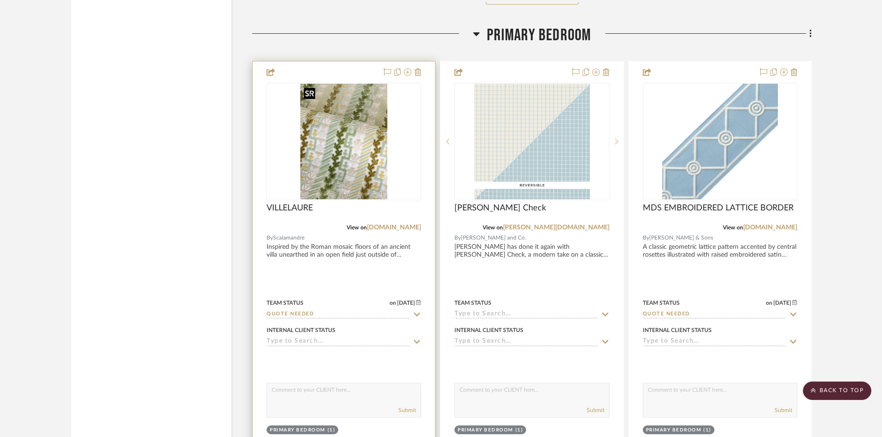
click at [322, 171] on div at bounding box center [343, 142] width 155 height 118
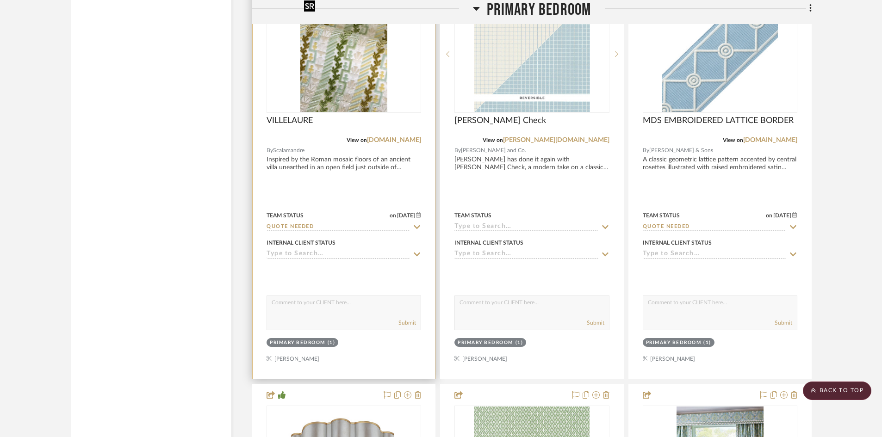
scroll to position [5551, 0]
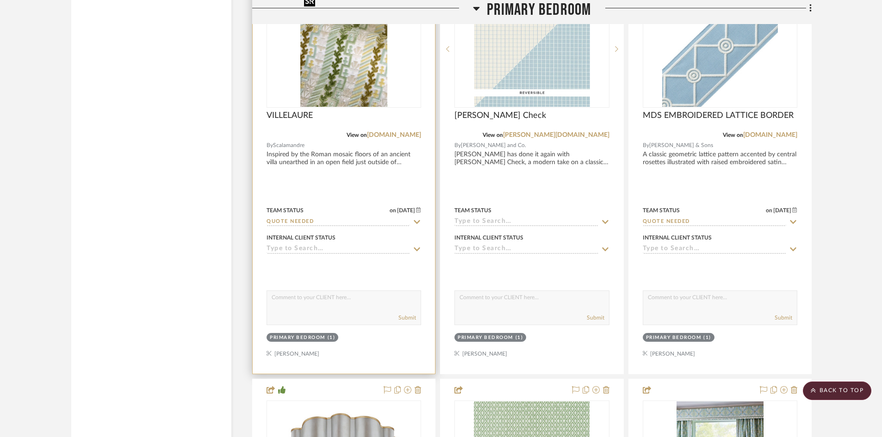
click at [352, 82] on img "0" at bounding box center [343, 49] width 87 height 116
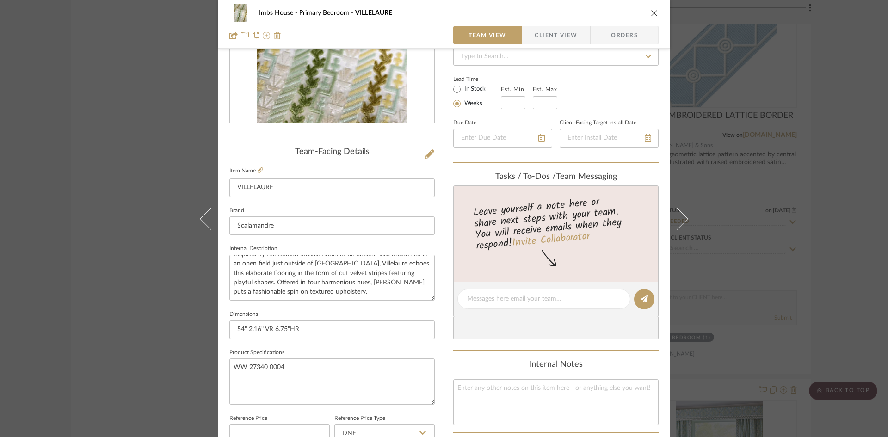
scroll to position [93, 0]
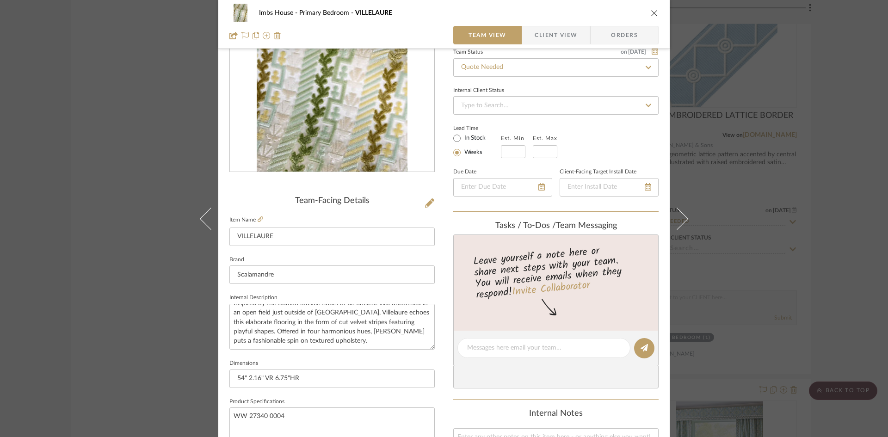
click at [653, 13] on icon "close" at bounding box center [654, 12] width 7 height 7
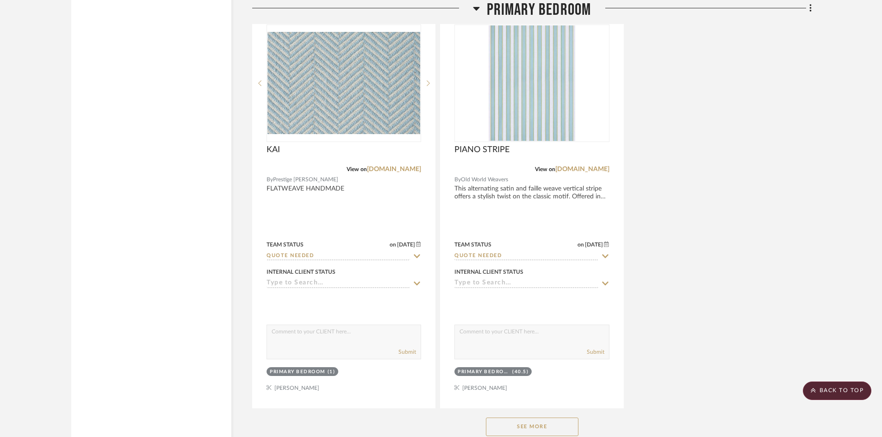
scroll to position [6384, 0]
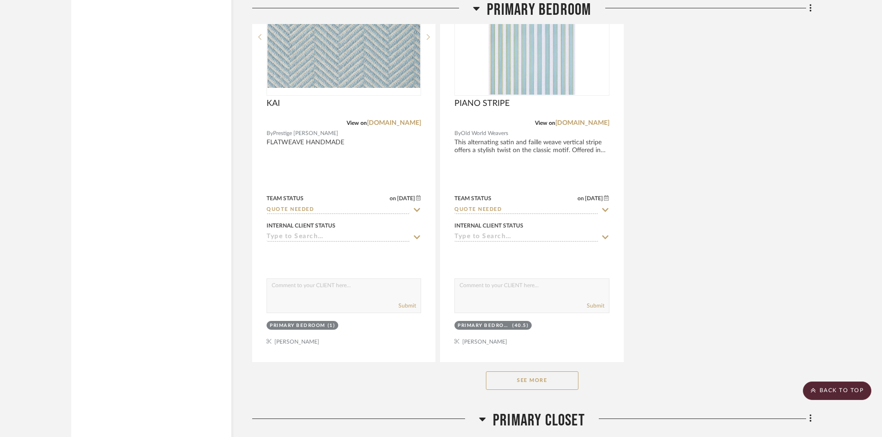
click at [557, 384] on button "See More" at bounding box center [532, 380] width 93 height 19
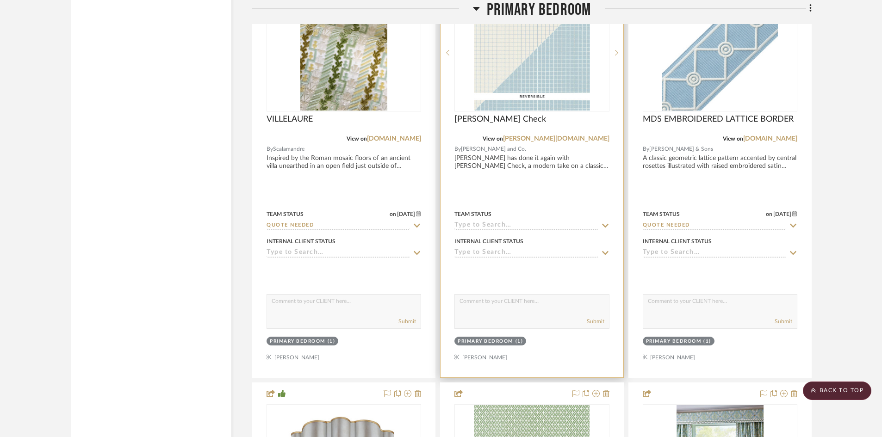
scroll to position [5551, 0]
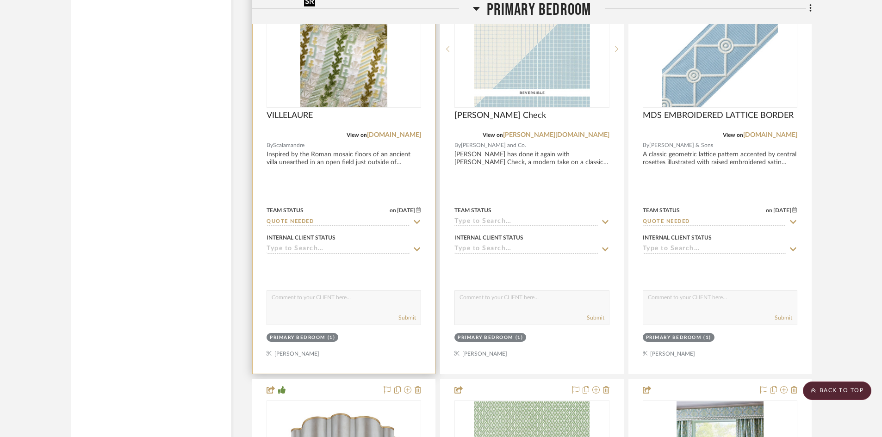
click at [351, 95] on img "0" at bounding box center [343, 49] width 87 height 116
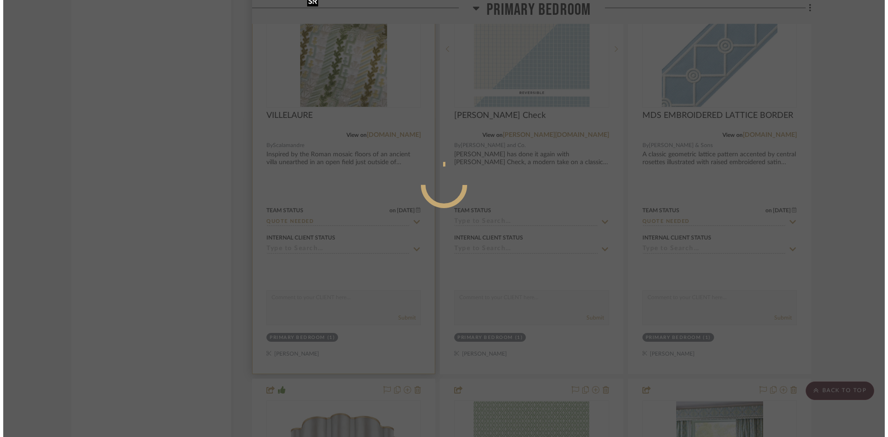
scroll to position [0, 0]
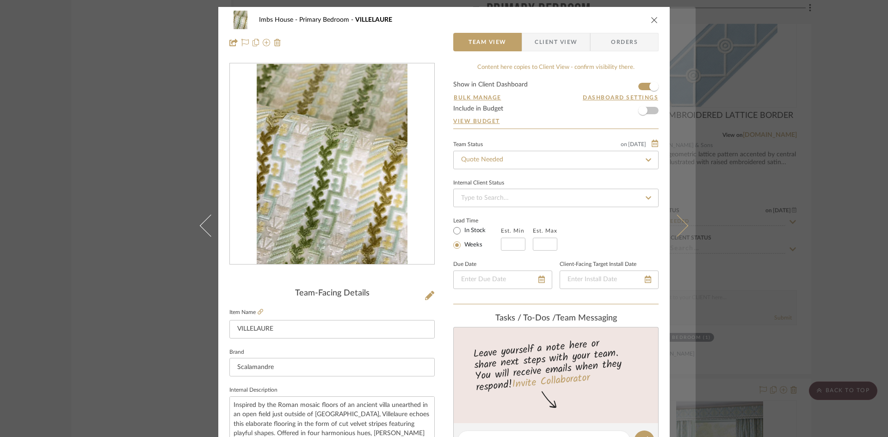
click at [684, 223] on button at bounding box center [683, 225] width 26 height 437
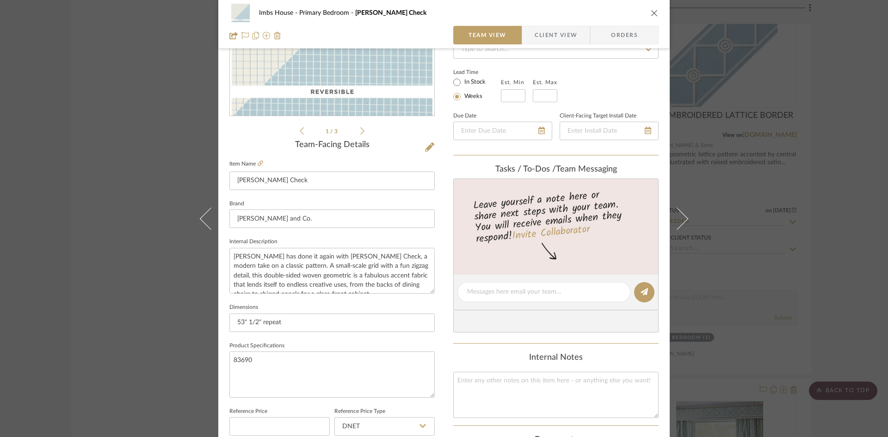
scroll to position [185, 0]
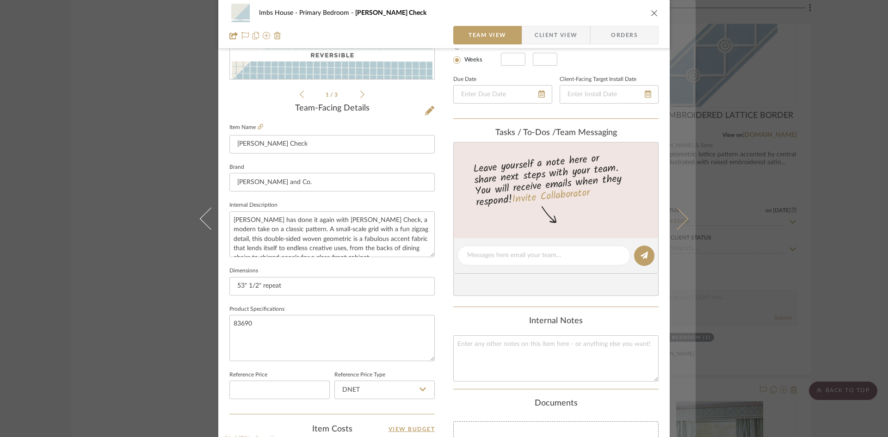
click at [679, 222] on icon at bounding box center [677, 218] width 22 height 22
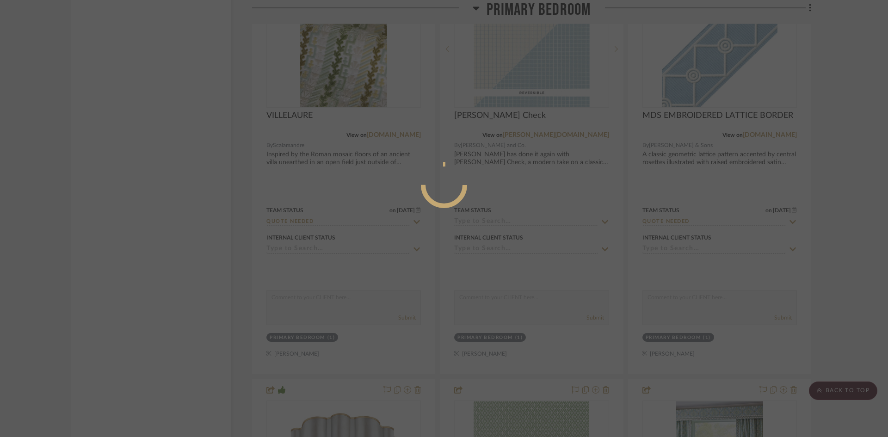
scroll to position [0, 0]
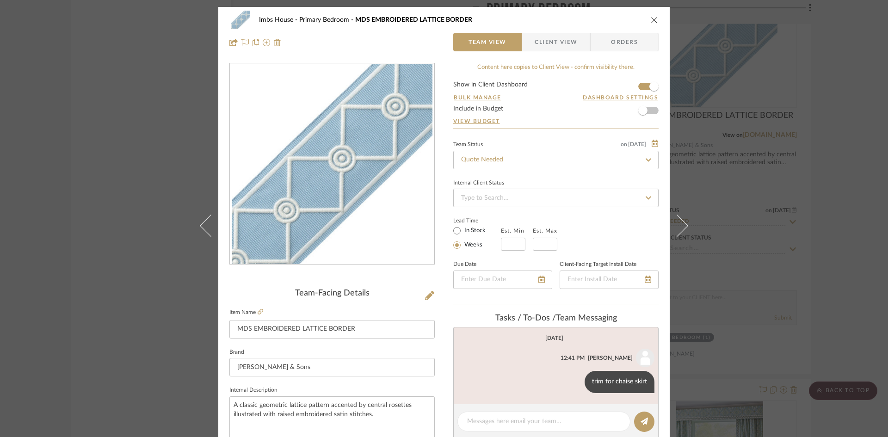
click at [679, 222] on icon at bounding box center [677, 225] width 22 height 22
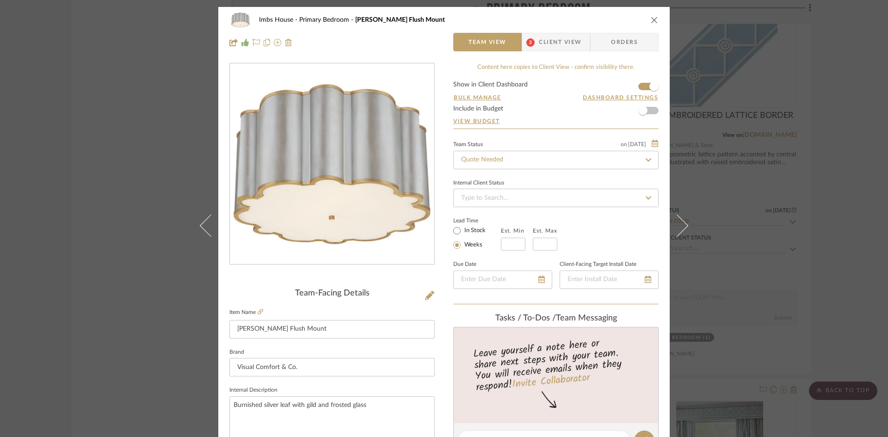
click at [679, 222] on icon at bounding box center [677, 225] width 22 height 22
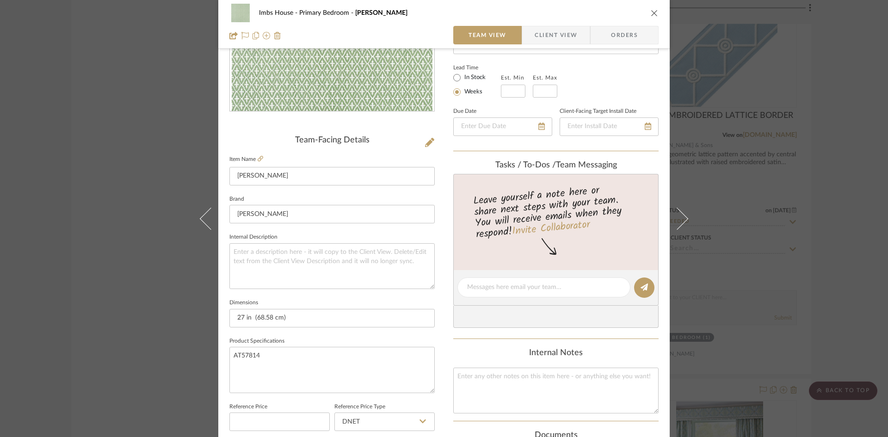
scroll to position [185, 0]
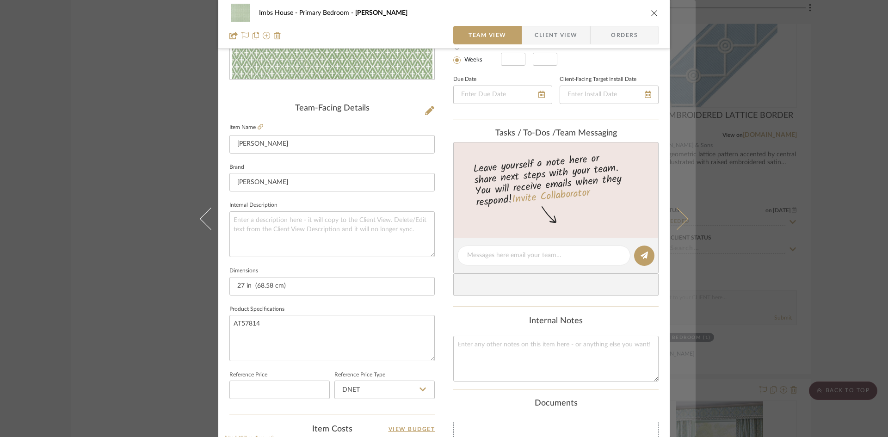
click at [678, 212] on icon at bounding box center [677, 218] width 22 height 22
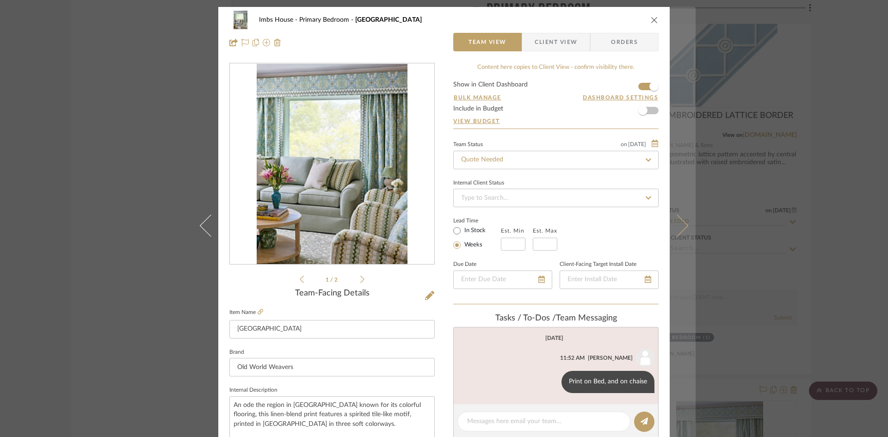
click at [679, 229] on icon at bounding box center [677, 225] width 22 height 22
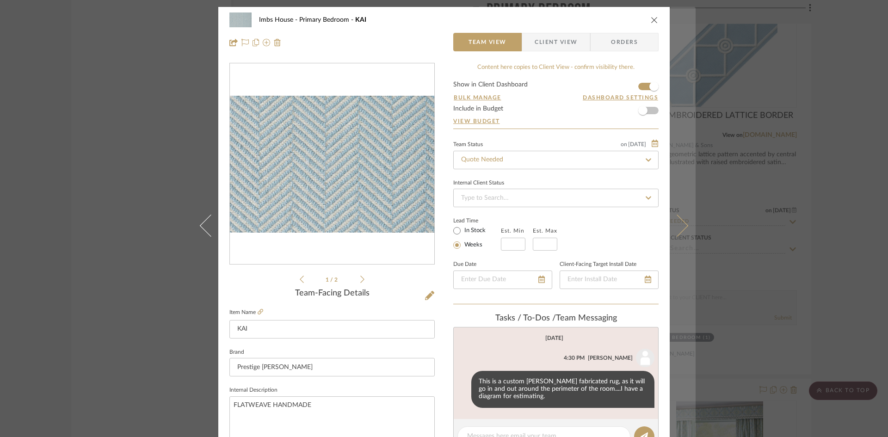
click at [679, 229] on icon at bounding box center [677, 225] width 22 height 22
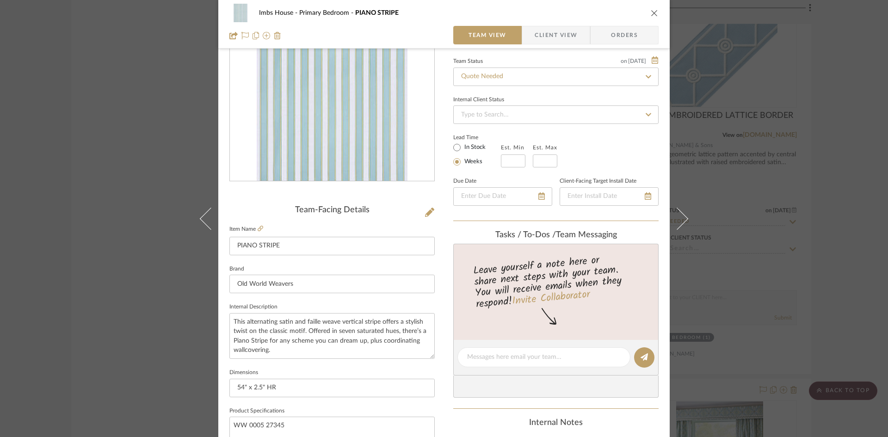
scroll to position [139, 0]
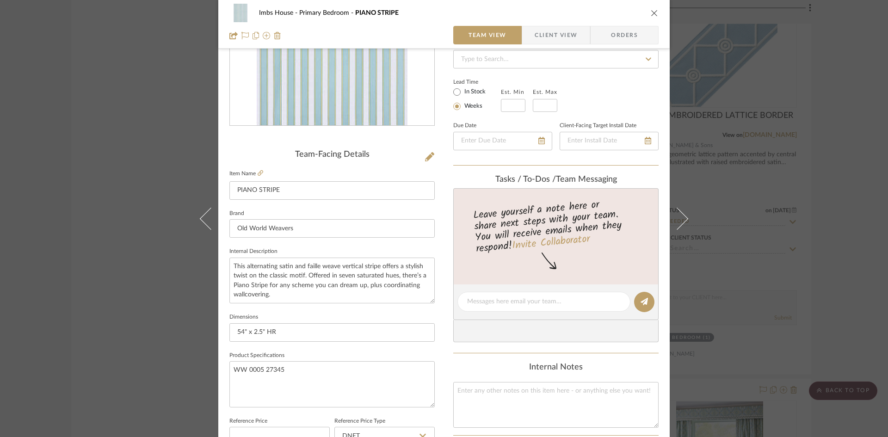
click at [651, 11] on icon "close" at bounding box center [654, 12] width 7 height 7
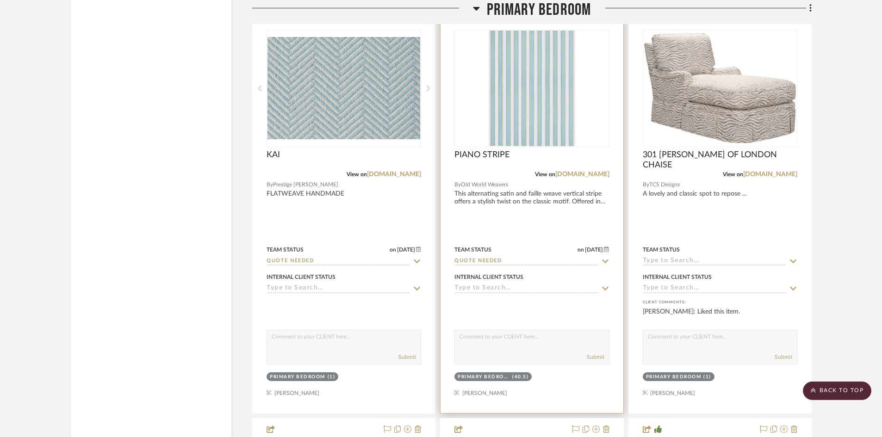
scroll to position [6291, 0]
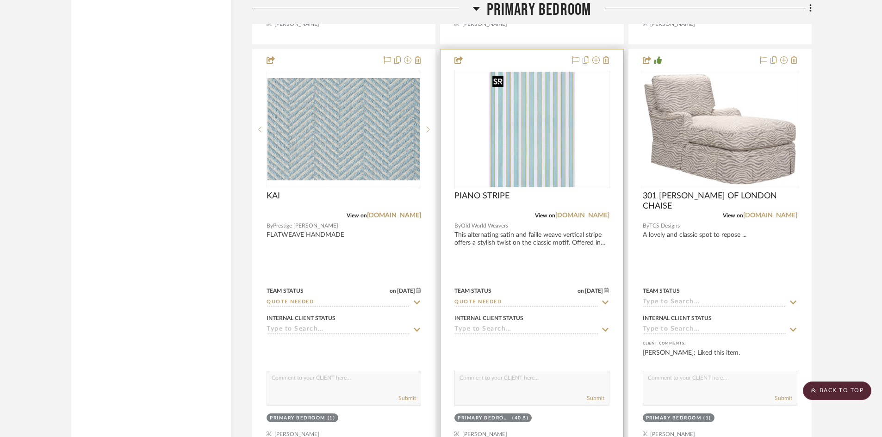
click at [543, 149] on img "0" at bounding box center [532, 130] width 87 height 116
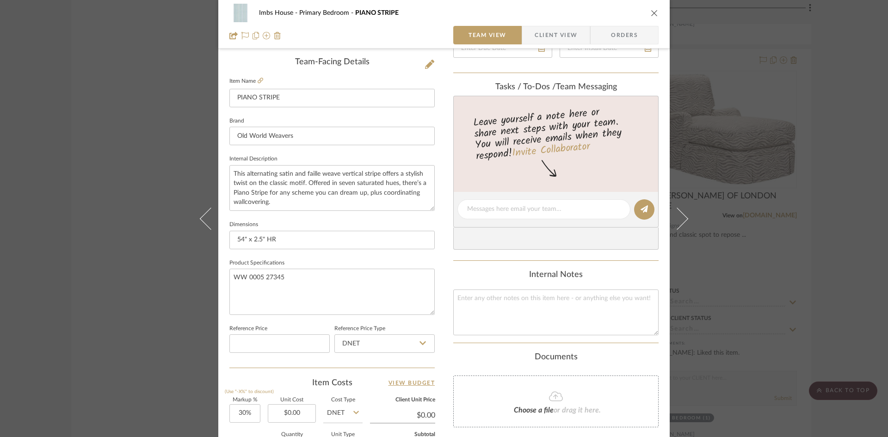
scroll to position [0, 0]
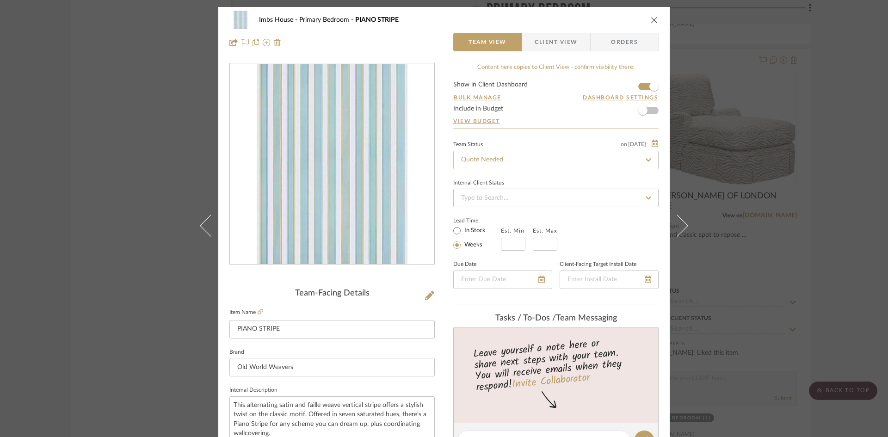
click at [552, 37] on span "Client View" at bounding box center [556, 42] width 43 height 19
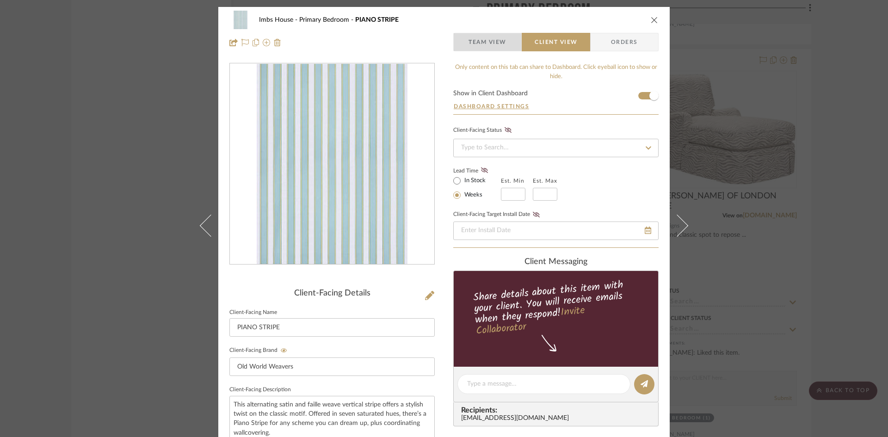
click at [473, 38] on span "Team View" at bounding box center [488, 42] width 38 height 19
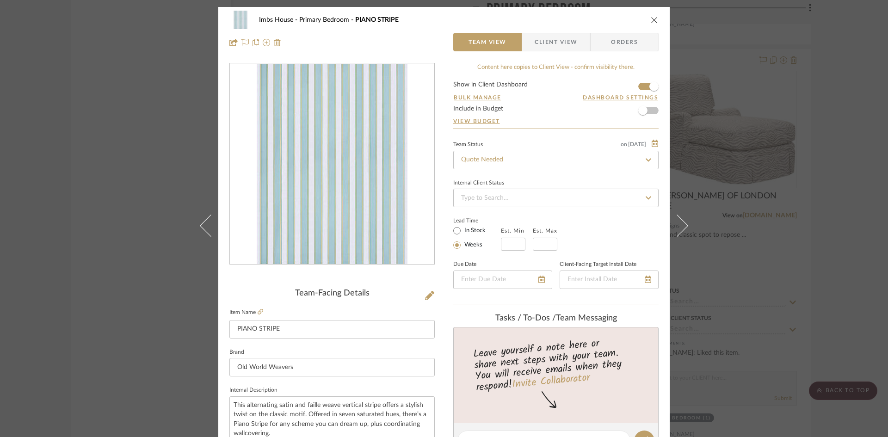
click at [651, 18] on icon "close" at bounding box center [654, 19] width 7 height 7
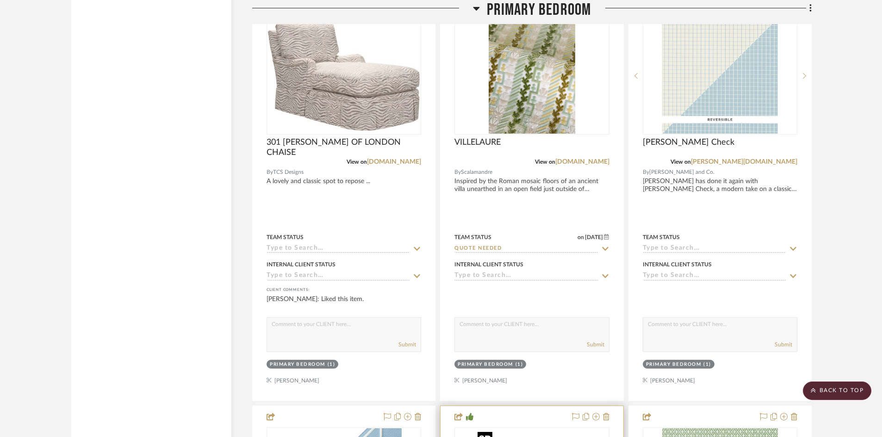
scroll to position [5462, 0]
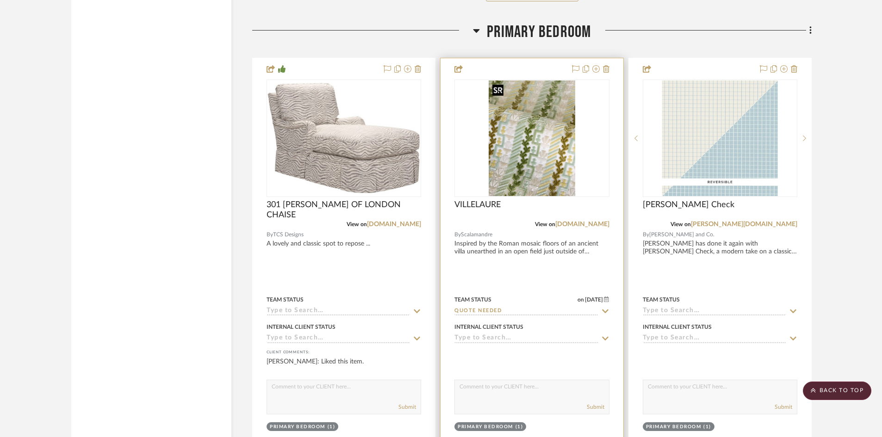
click at [533, 171] on img "0" at bounding box center [532, 138] width 87 height 116
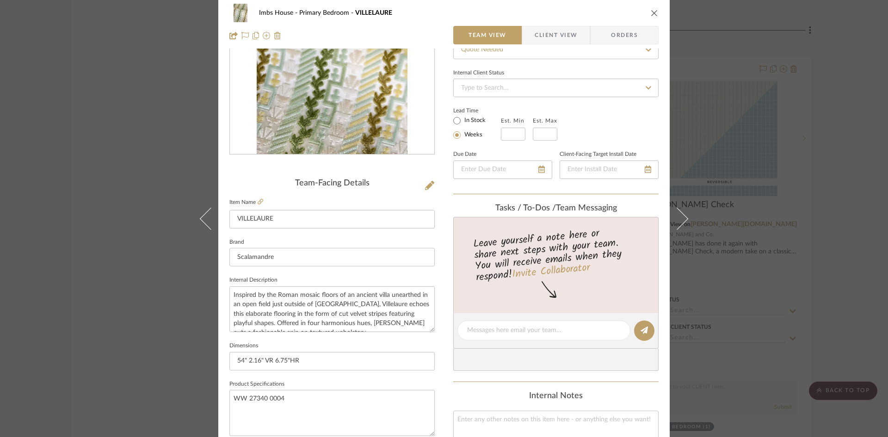
scroll to position [0, 0]
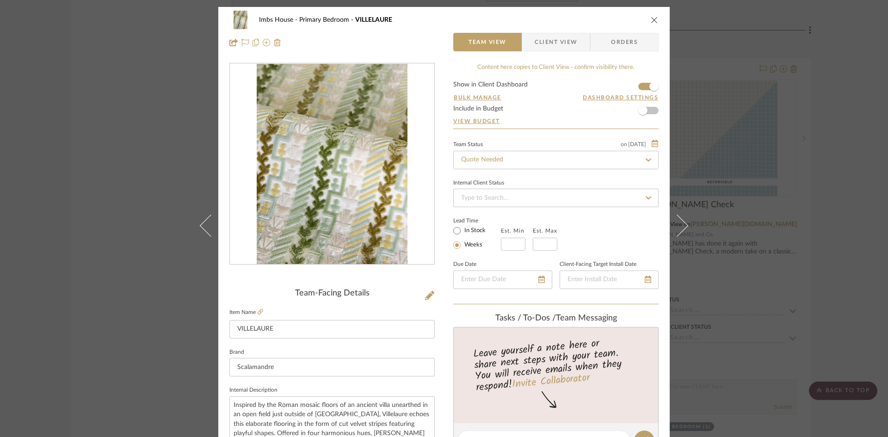
click at [651, 20] on icon "close" at bounding box center [654, 19] width 7 height 7
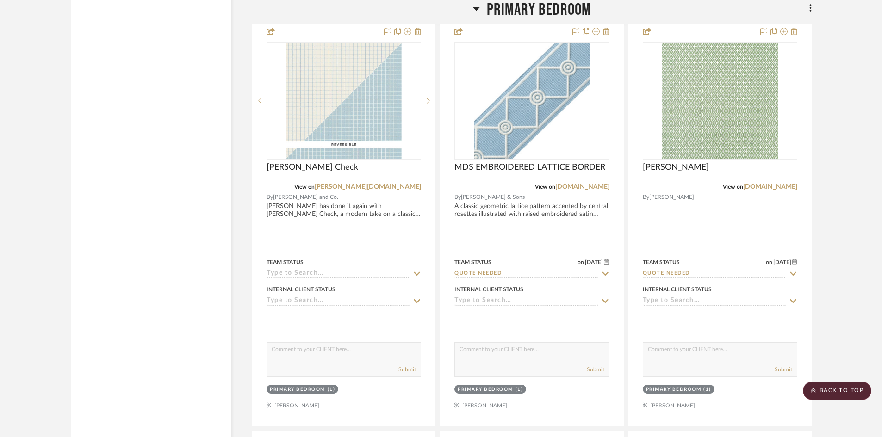
scroll to position [5925, 0]
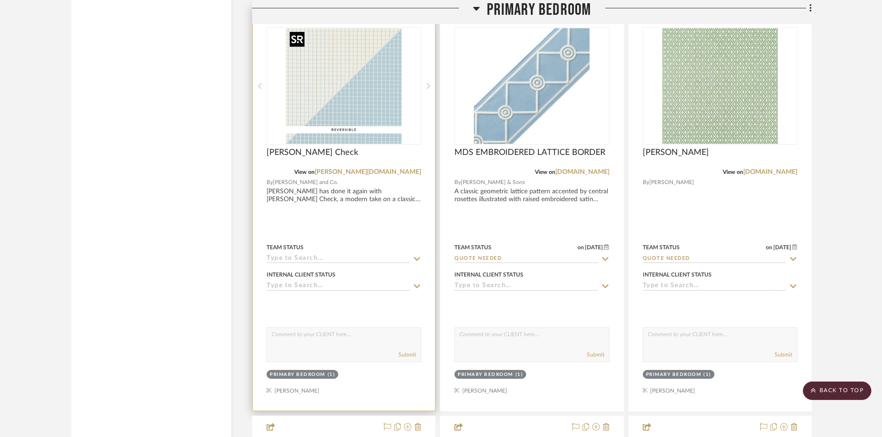
click at [368, 107] on img "0" at bounding box center [344, 86] width 116 height 116
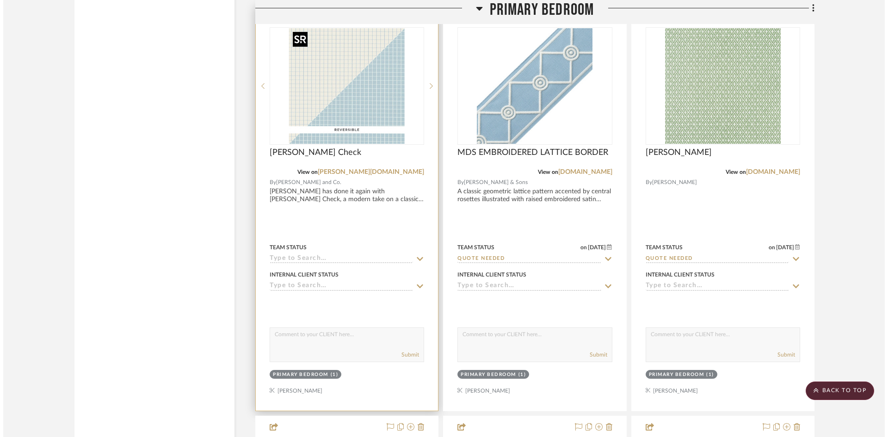
scroll to position [0, 0]
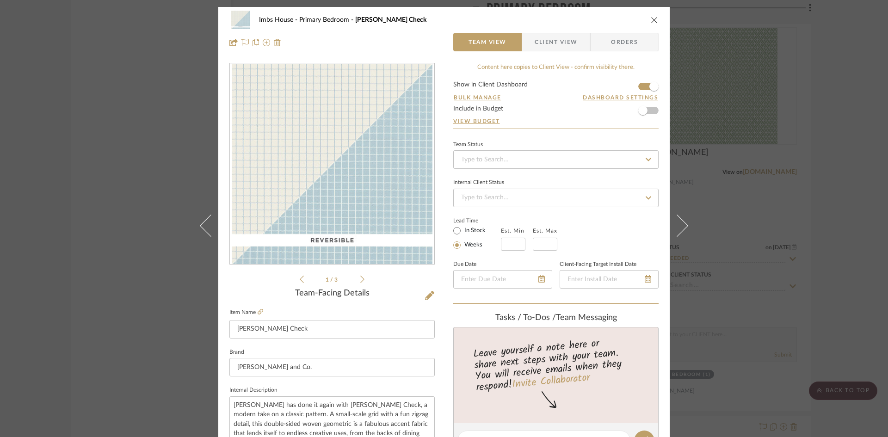
click at [651, 17] on icon "close" at bounding box center [654, 19] width 7 height 7
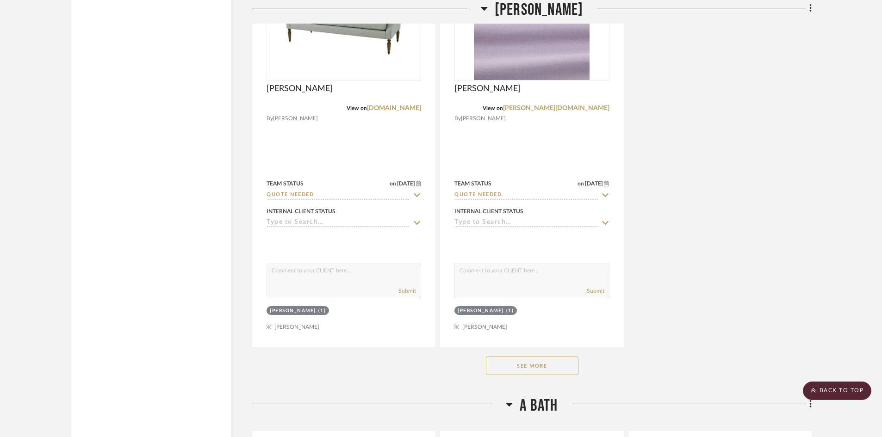
scroll to position [9764, 0]
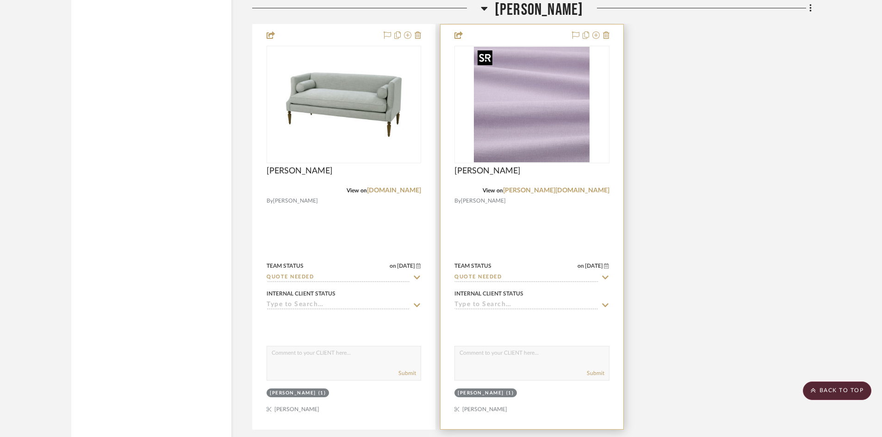
click at [514, 117] on img "0" at bounding box center [532, 105] width 116 height 116
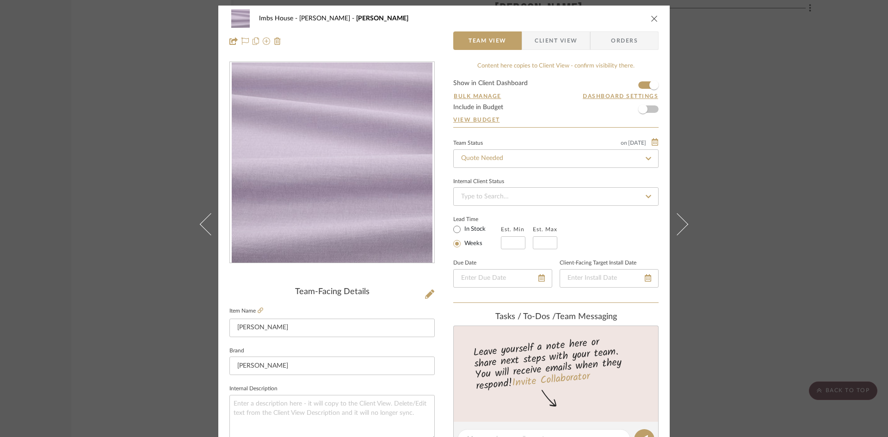
scroll to position [0, 0]
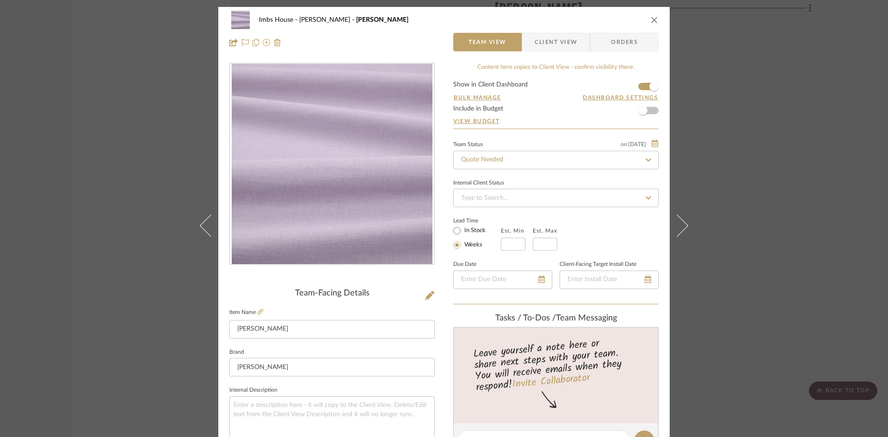
click at [651, 18] on icon "close" at bounding box center [654, 19] width 7 height 7
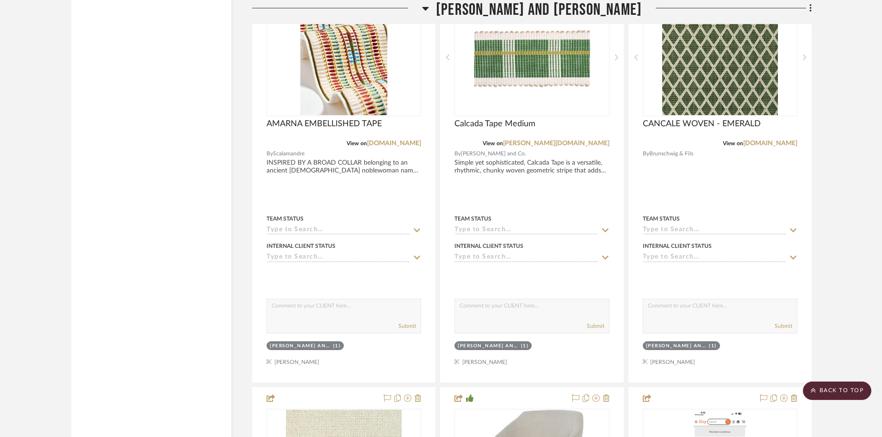
scroll to position [11615, 0]
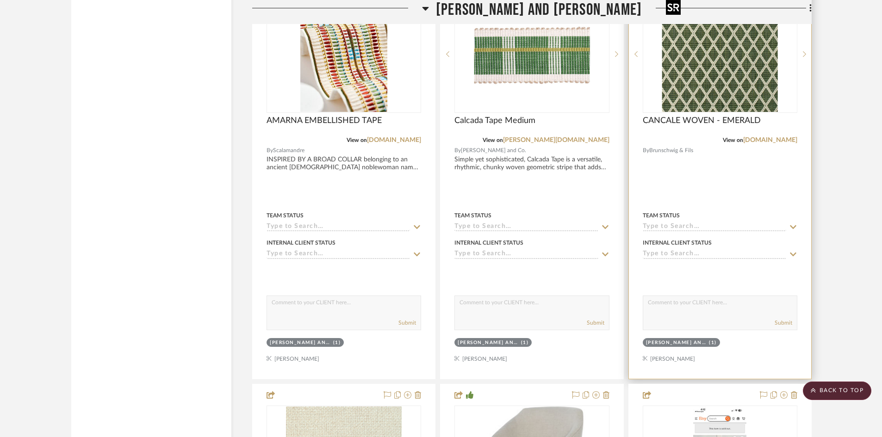
click at [723, 69] on div at bounding box center [720, 54] width 155 height 118
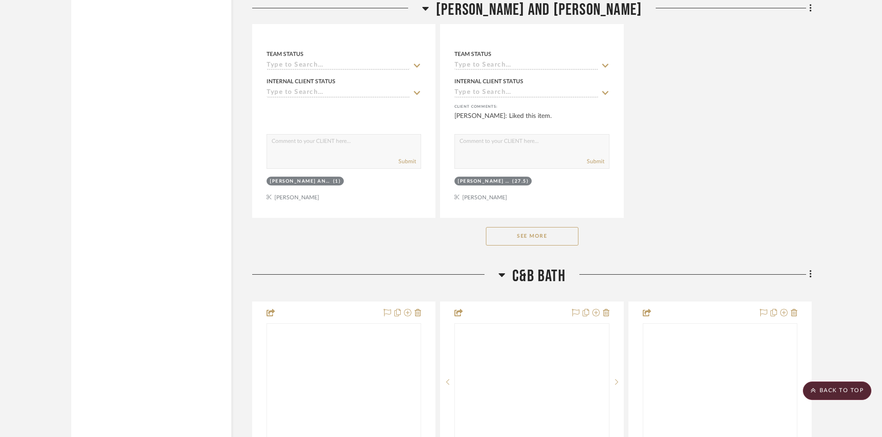
scroll to position [12632, 0]
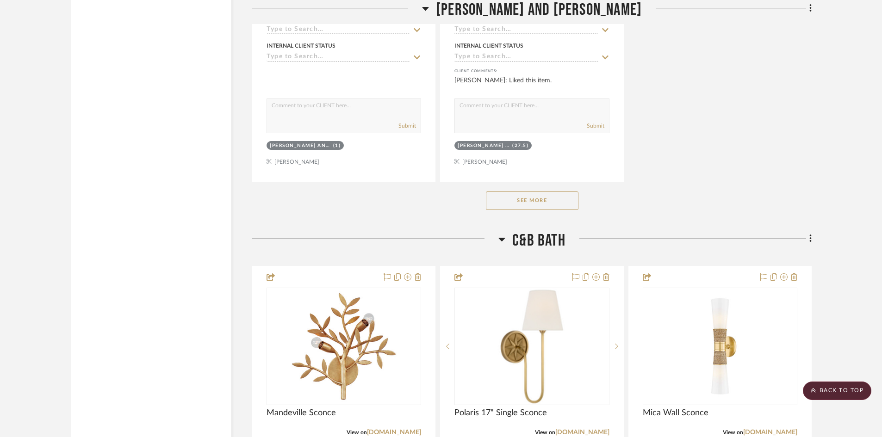
click at [557, 196] on button "See More" at bounding box center [532, 201] width 93 height 19
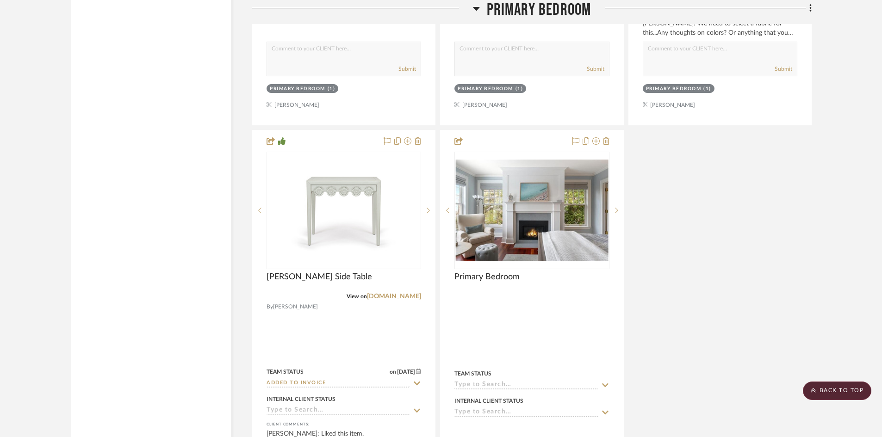
scroll to position [7035, 0]
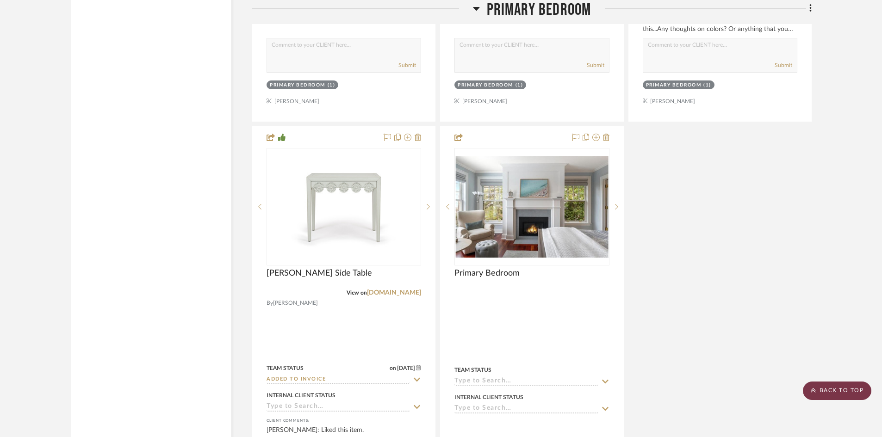
click at [853, 393] on scroll-to-top-button "BACK TO TOP" at bounding box center [837, 391] width 68 height 19
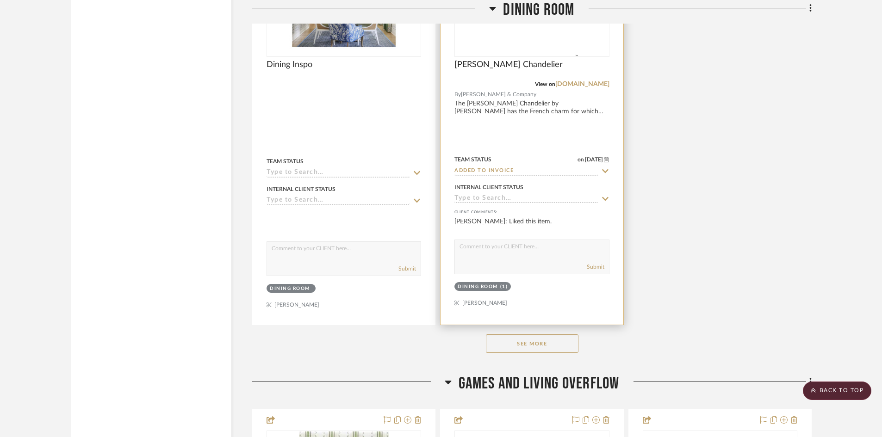
scroll to position [2498, 0]
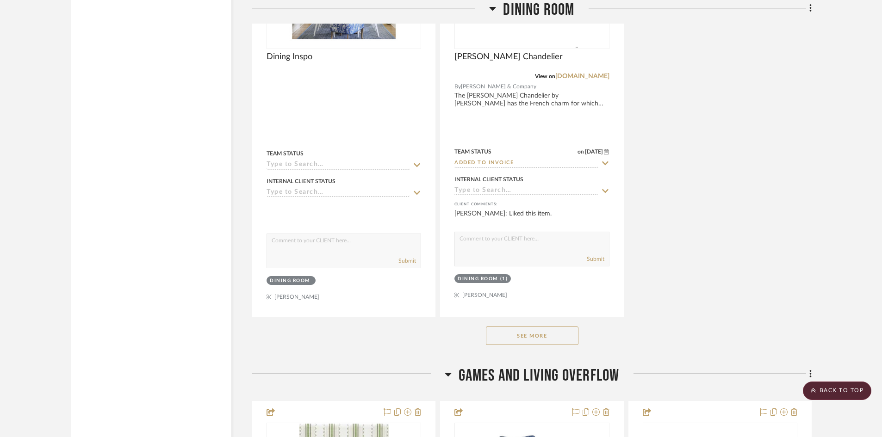
click at [535, 336] on button "See More" at bounding box center [532, 336] width 93 height 19
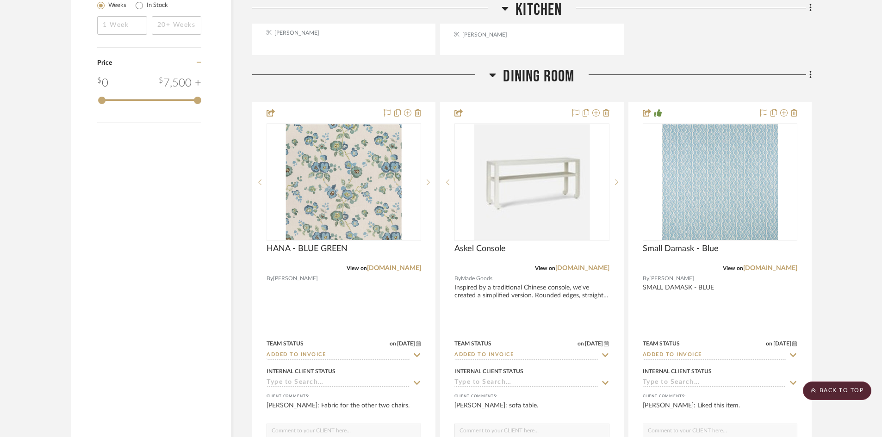
scroll to position [1480, 0]
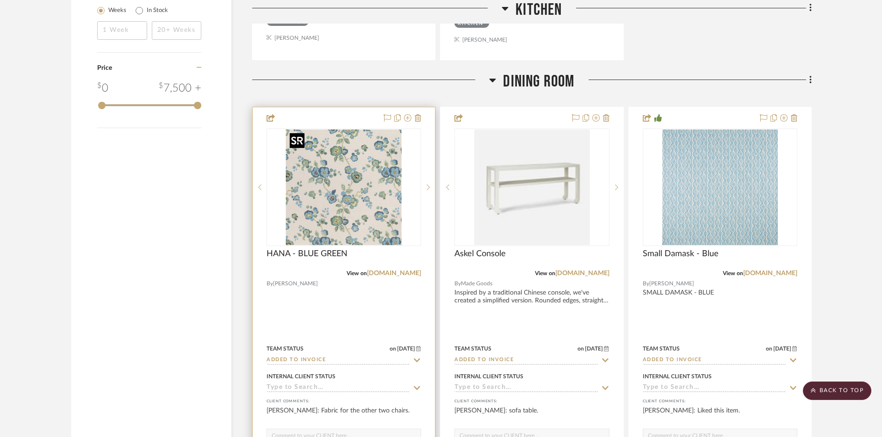
click at [347, 193] on img "0" at bounding box center [344, 188] width 116 height 116
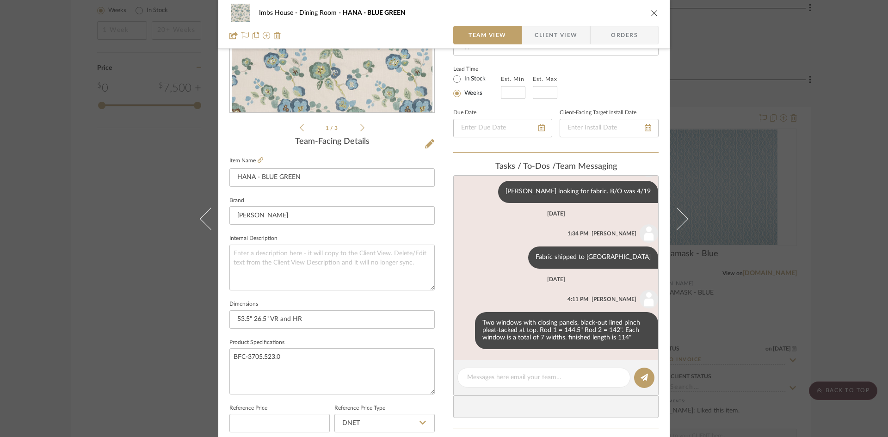
scroll to position [147, 0]
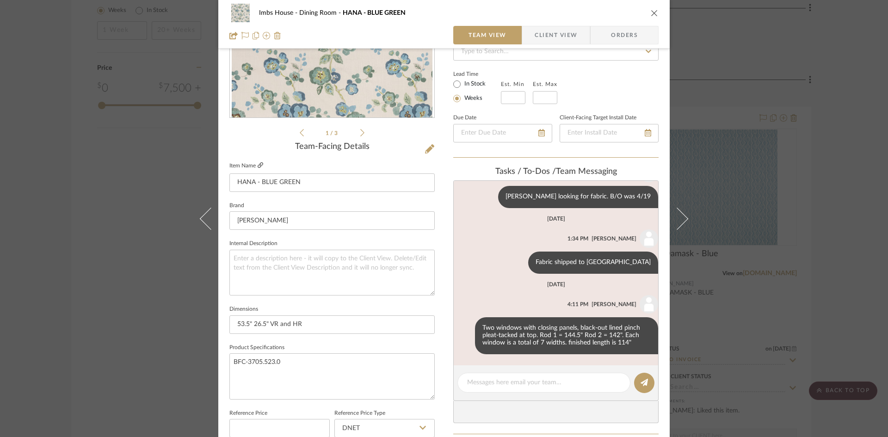
click at [259, 162] on link at bounding box center [261, 166] width 6 height 8
click at [651, 12] on icon "close" at bounding box center [654, 12] width 7 height 7
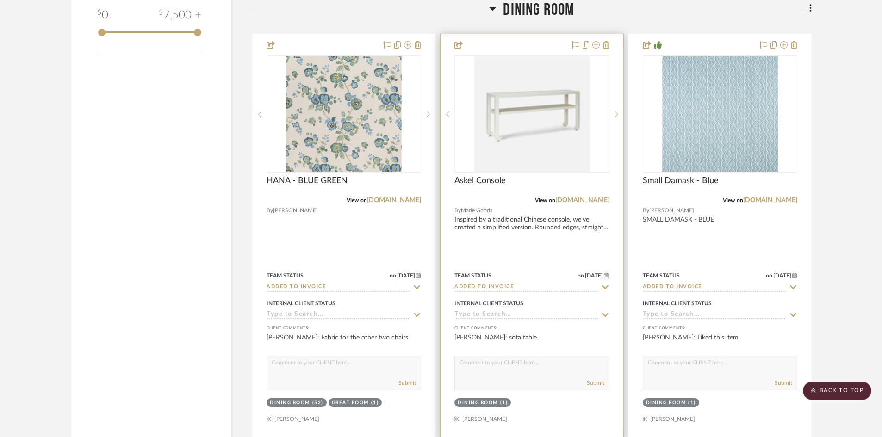
scroll to position [1527, 0]
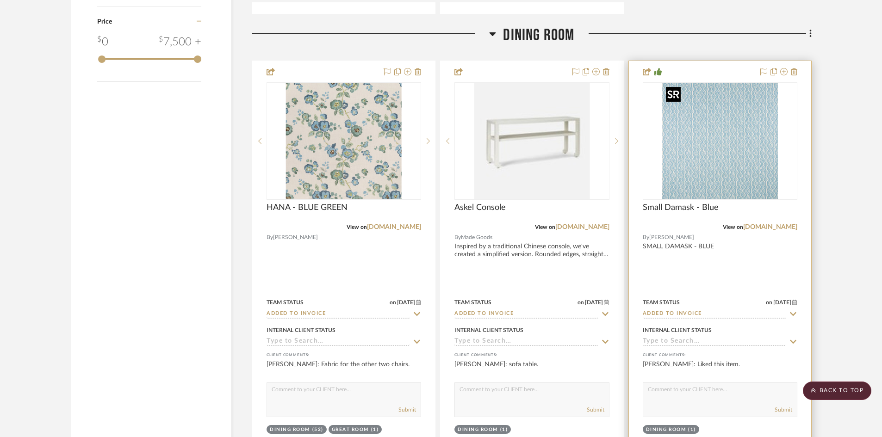
click at [709, 165] on img "0" at bounding box center [720, 141] width 116 height 116
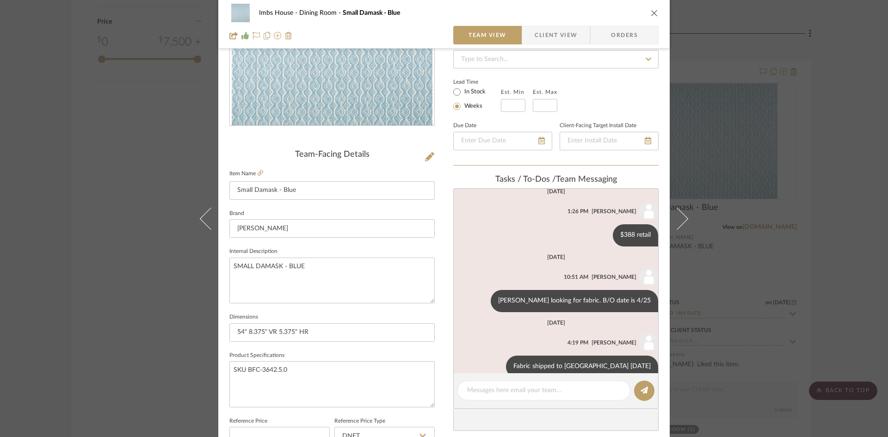
scroll to position [0, 0]
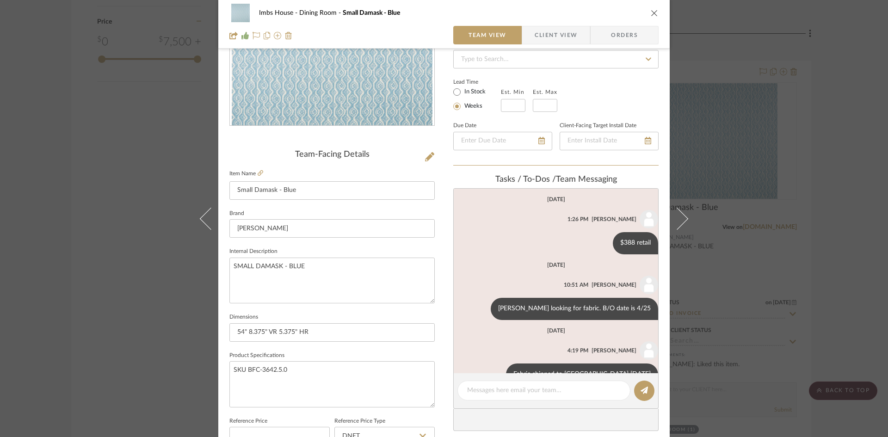
click at [651, 11] on icon "close" at bounding box center [654, 12] width 7 height 7
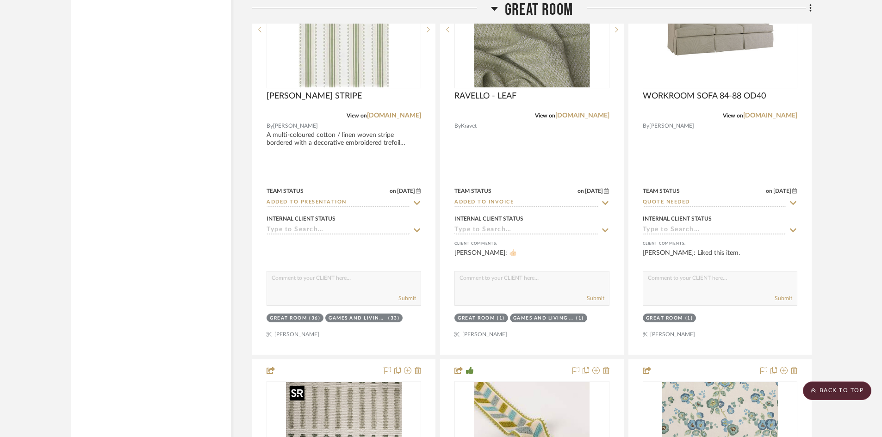
scroll to position [4677, 0]
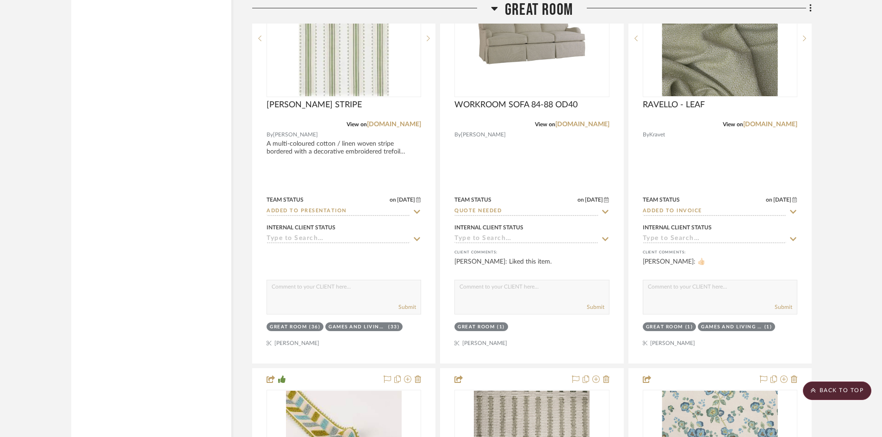
scroll to position [4673, 0]
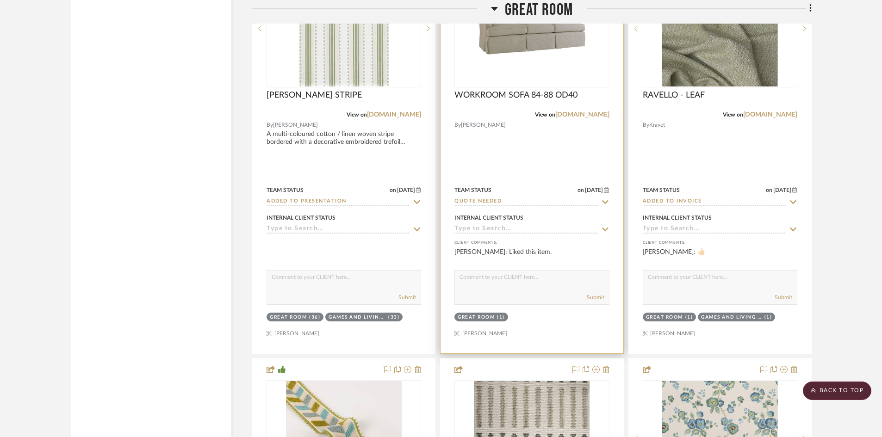
click at [558, 67] on img "0" at bounding box center [532, 29] width 116 height 116
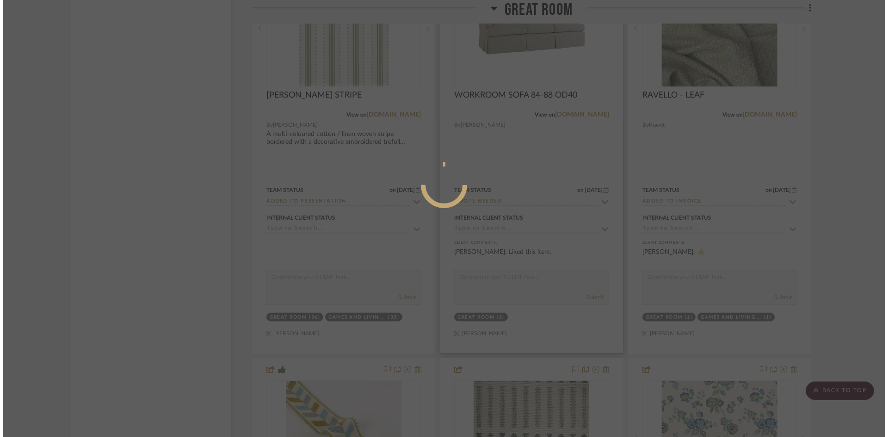
scroll to position [0, 0]
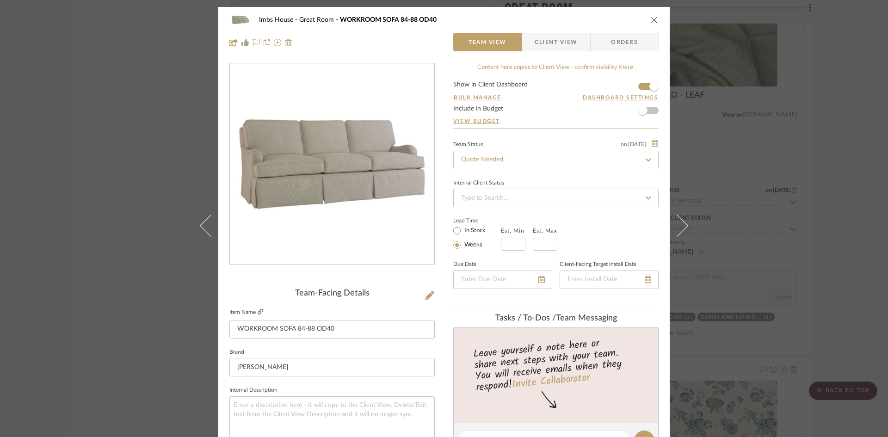
click at [258, 311] on icon at bounding box center [261, 312] width 6 height 6
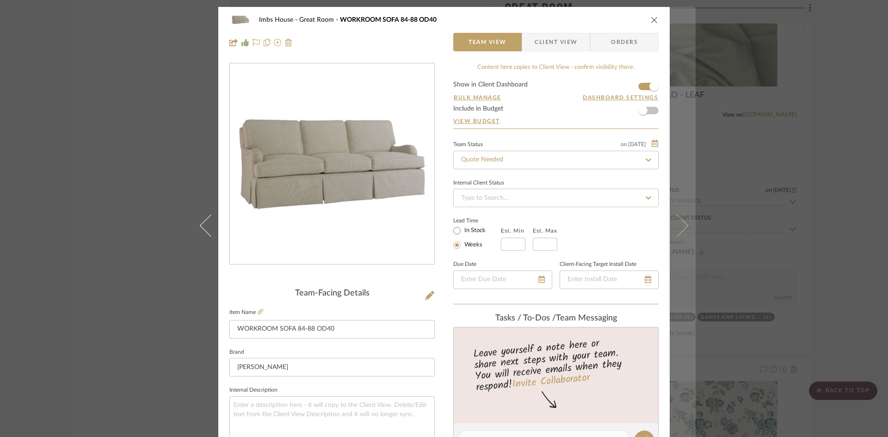
click at [680, 227] on icon at bounding box center [677, 225] width 22 height 22
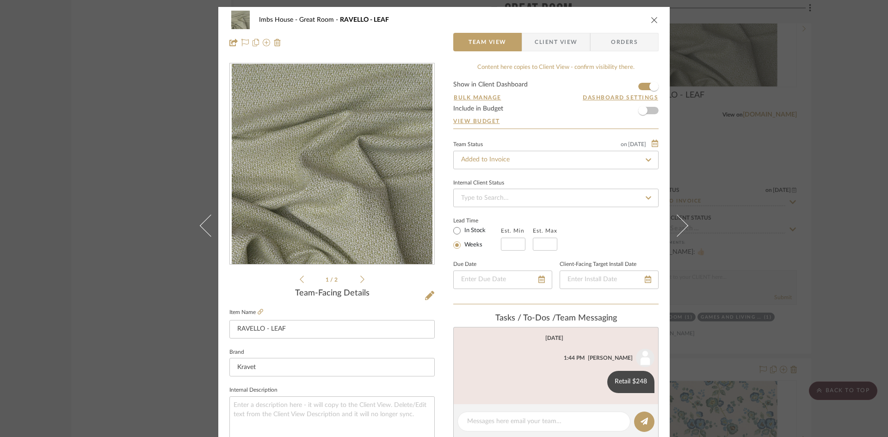
click at [658, 11] on div "Imbs House Great Room RAVELLO - LEAF Team View Client View Orders" at bounding box center [443, 31] width 451 height 49
drag, startPoint x: 653, startPoint y: 17, endPoint x: 506, endPoint y: 123, distance: 181.3
click at [653, 18] on icon "close" at bounding box center [654, 19] width 7 height 7
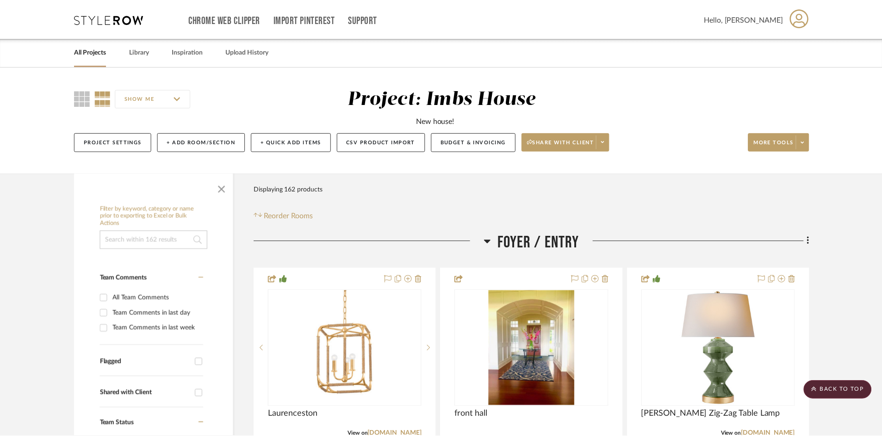
scroll to position [4673, 0]
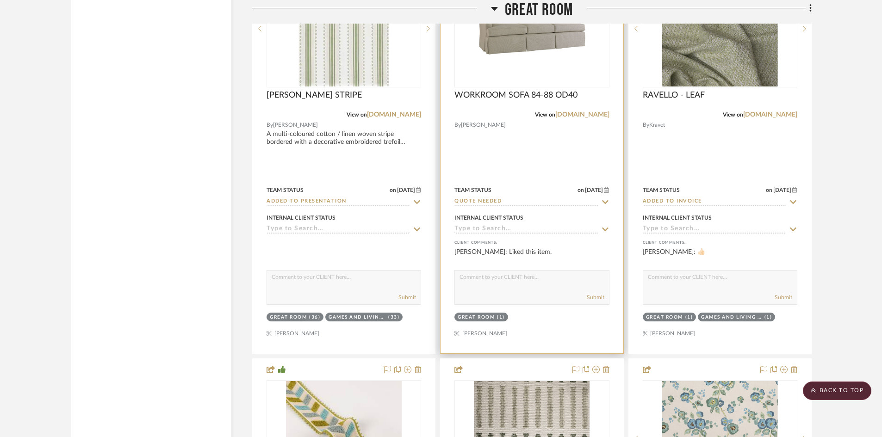
click at [543, 62] on img "0" at bounding box center [532, 29] width 116 height 116
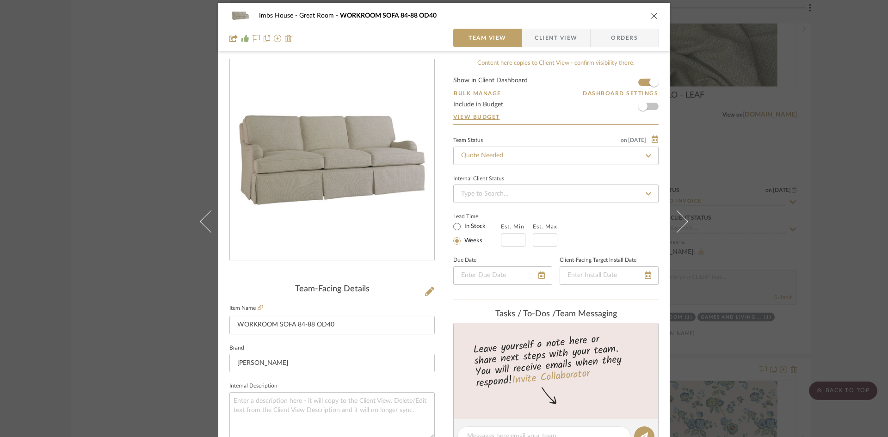
scroll to position [0, 0]
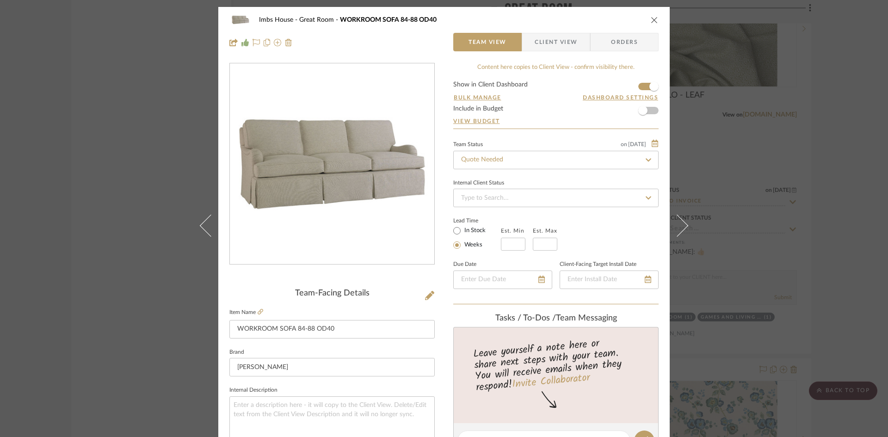
click at [651, 19] on icon "close" at bounding box center [654, 19] width 7 height 7
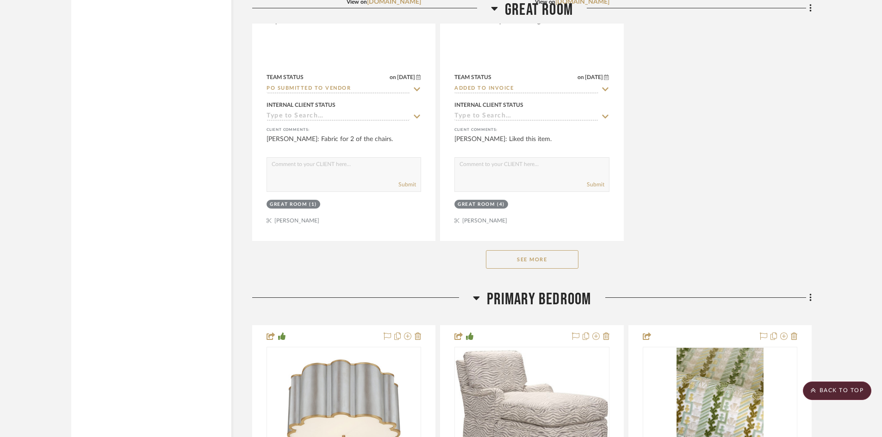
scroll to position [5645, 0]
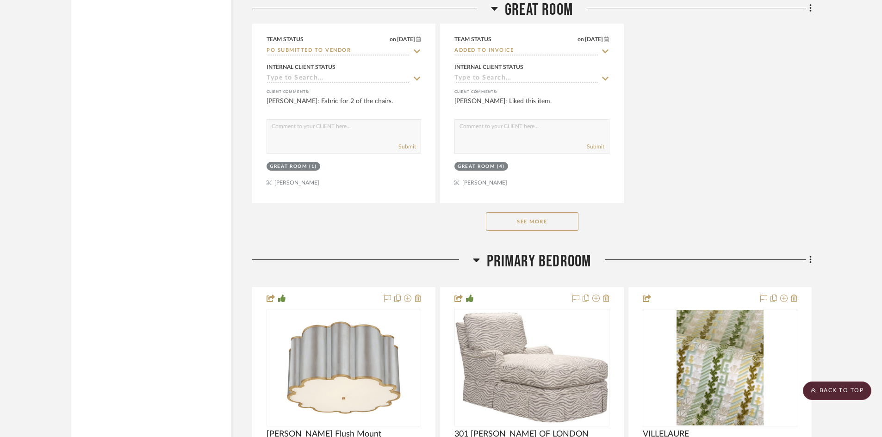
click at [544, 222] on button "See More" at bounding box center [532, 221] width 93 height 19
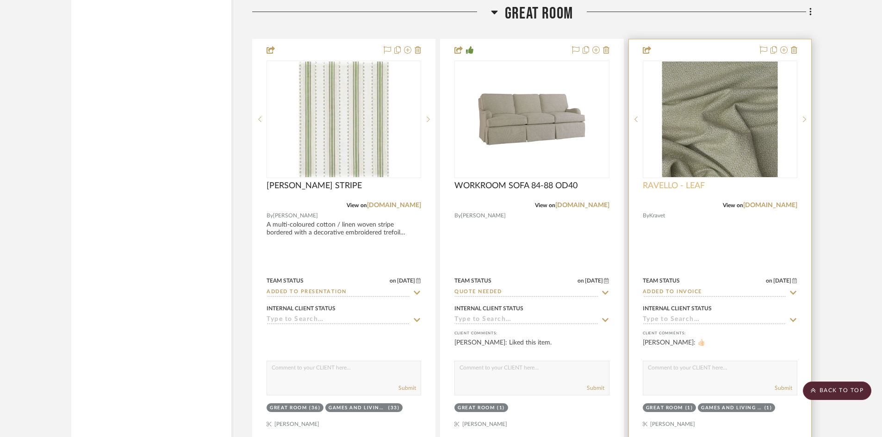
scroll to position [4581, 0]
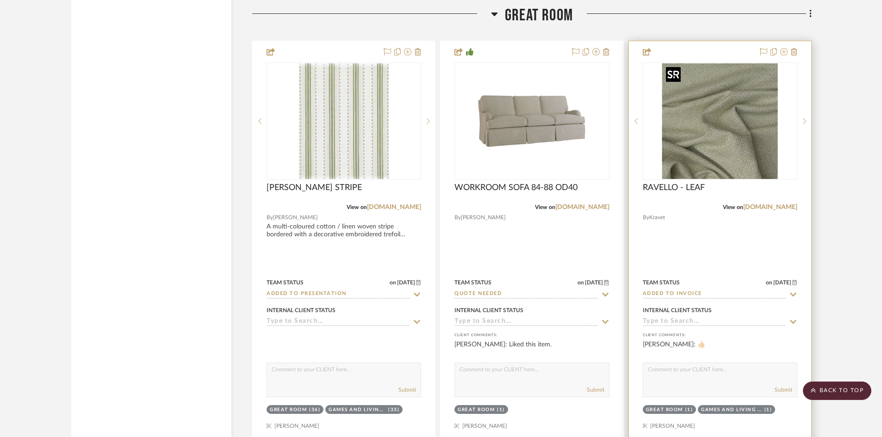
click at [706, 151] on img "0" at bounding box center [720, 121] width 116 height 116
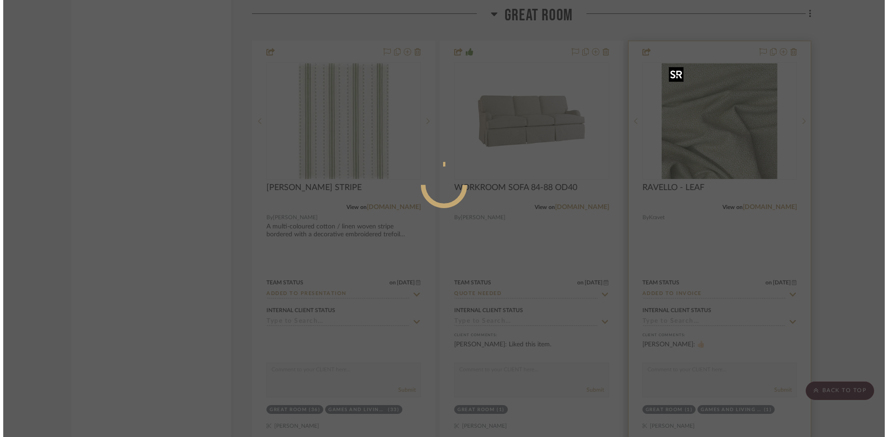
scroll to position [0, 0]
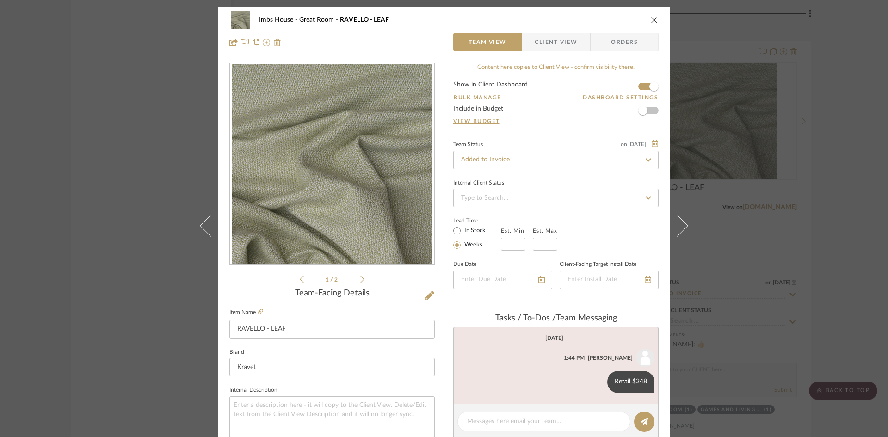
click at [654, 16] on icon "close" at bounding box center [654, 19] width 7 height 7
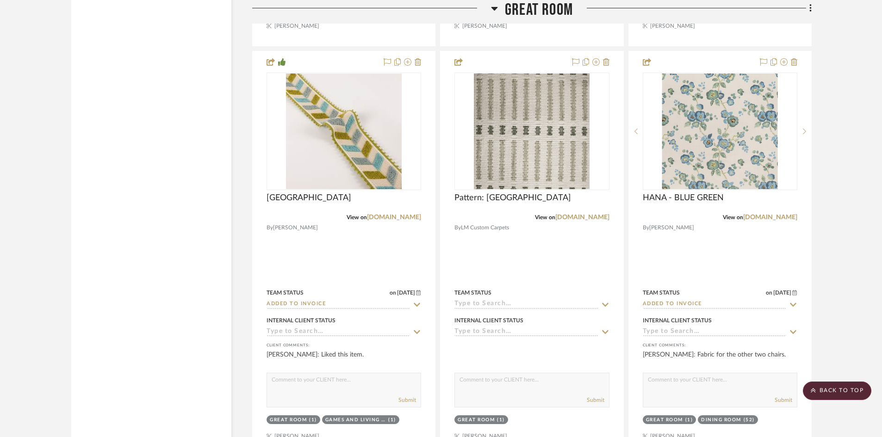
scroll to position [4997, 0]
